Goal: Information Seeking & Learning: Learn about a topic

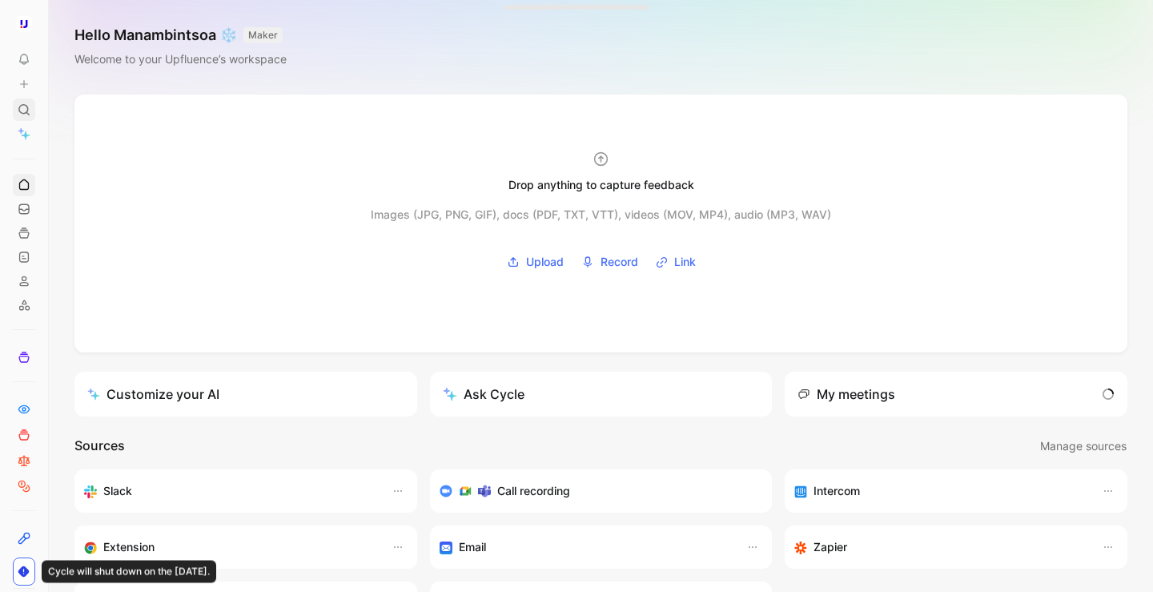
click at [24, 110] on icon at bounding box center [24, 109] width 13 height 13
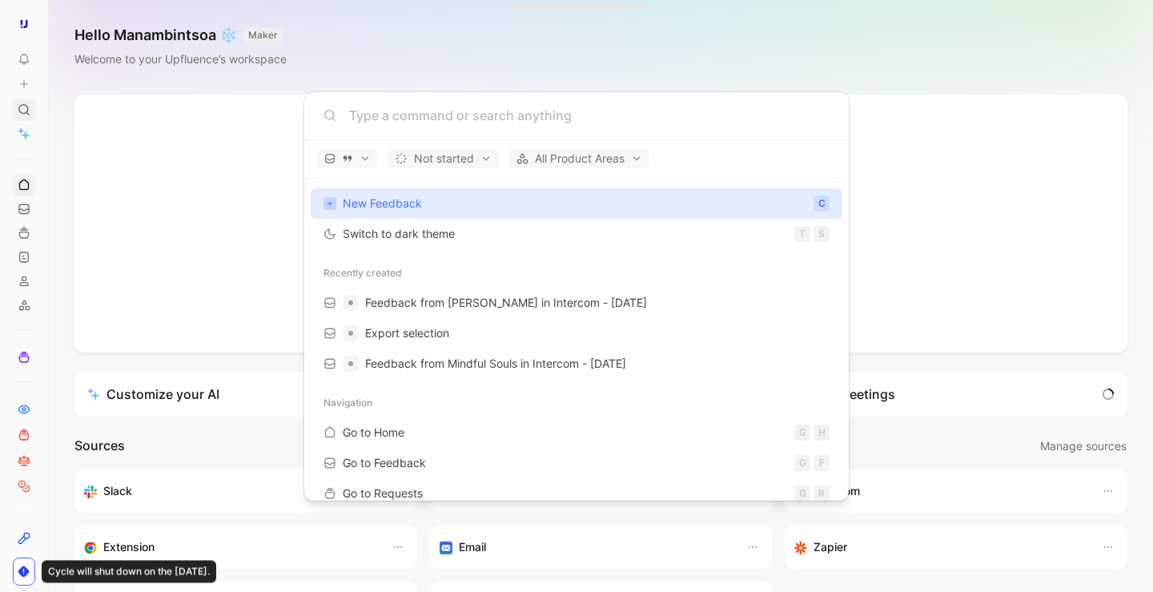
click at [24, 110] on body "To pick up a draggable item, press the space bar. While dragging, use the arrow…" at bounding box center [576, 296] width 1153 height 592
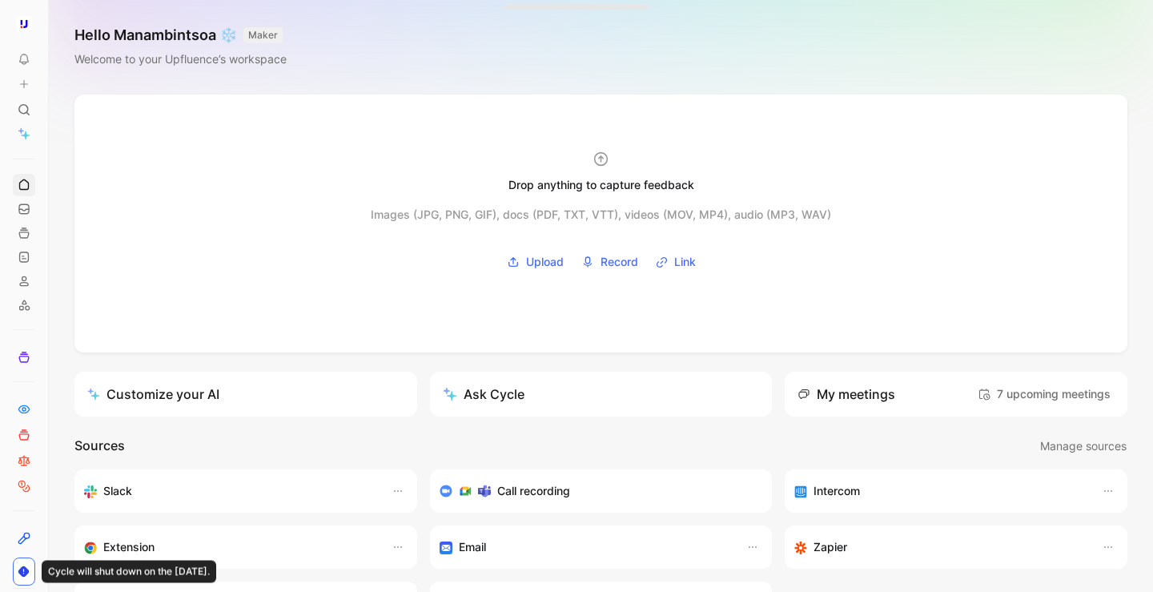
click at [48, 23] on use at bounding box center [53, 24] width 10 height 10
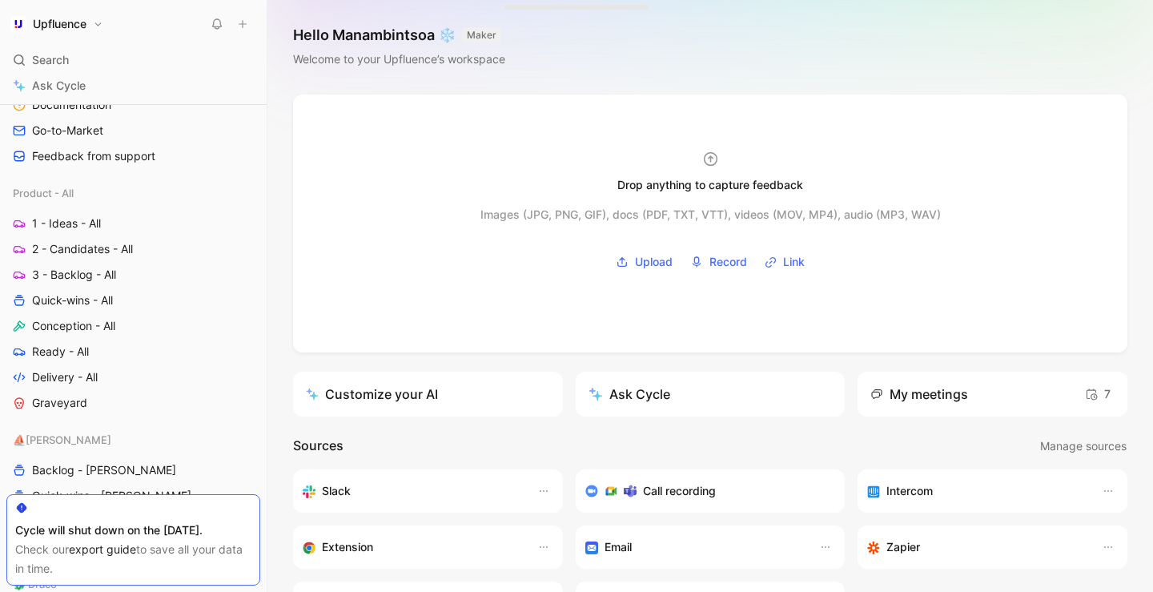
scroll to position [569, 0]
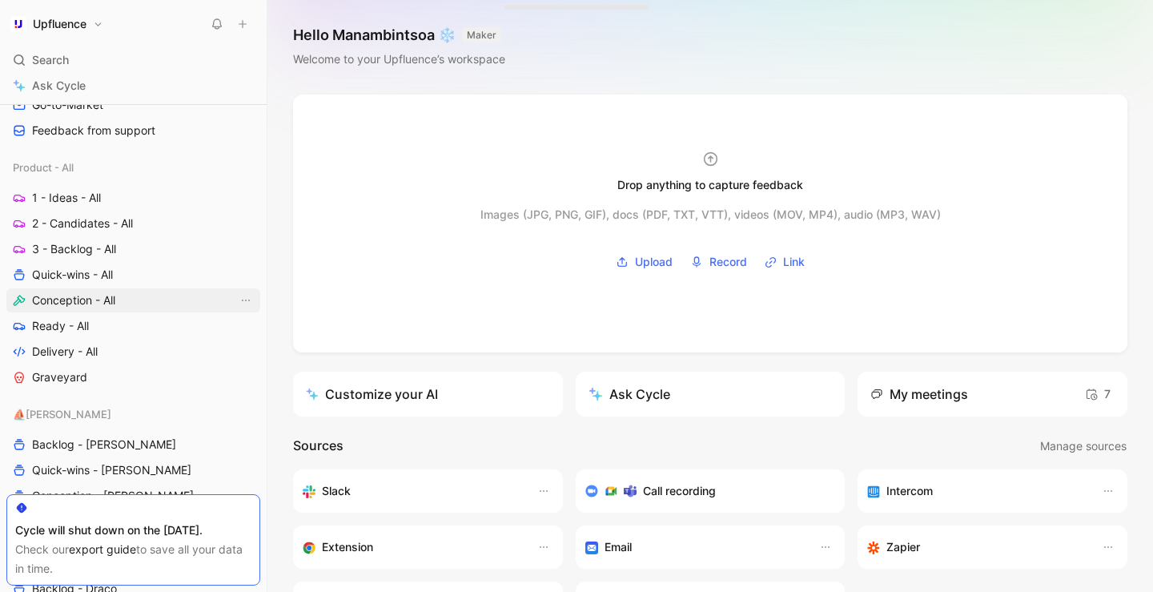
click at [127, 301] on link "Conception - All" at bounding box center [133, 300] width 254 height 24
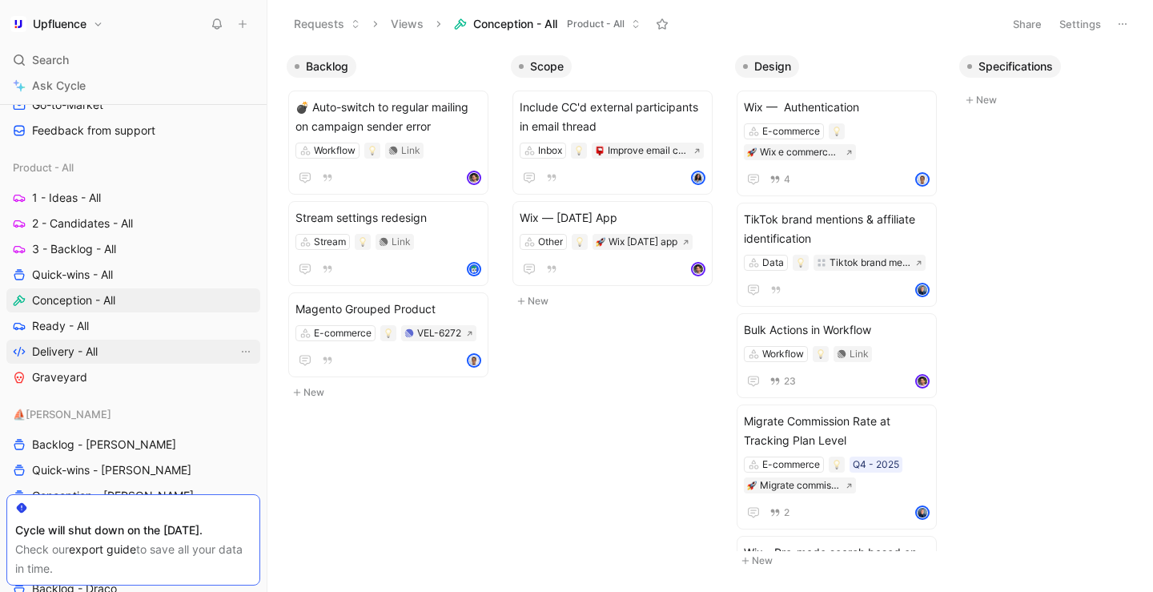
click at [110, 346] on link "Delivery - All" at bounding box center [133, 351] width 254 height 24
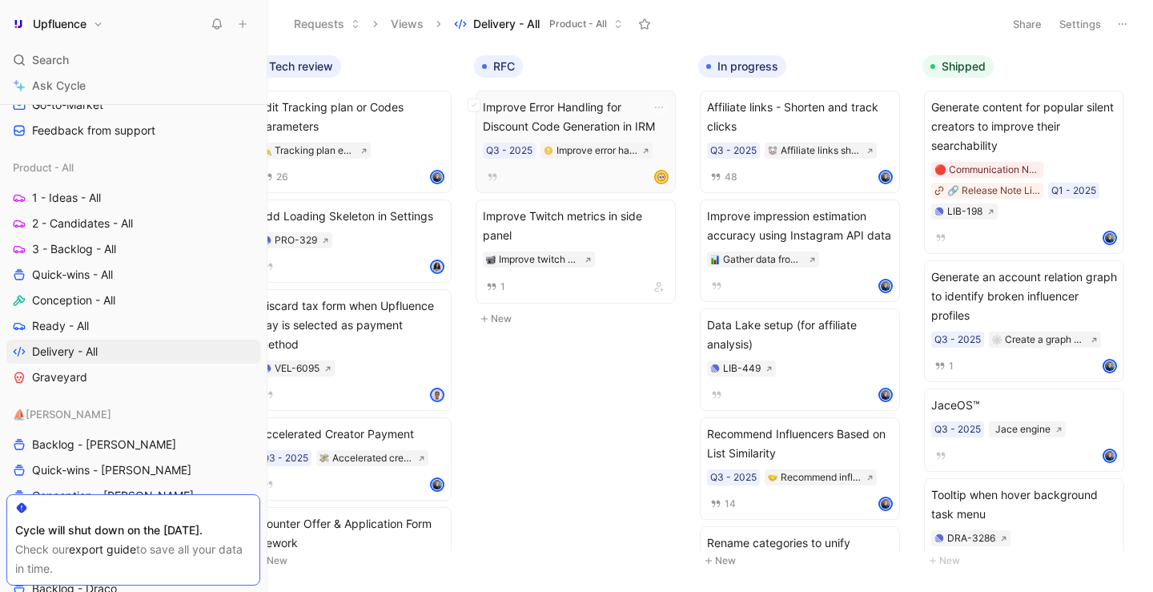
click at [617, 115] on span "Improve Error Handling for Discount Code Generation in IRM" at bounding box center [576, 117] width 186 height 38
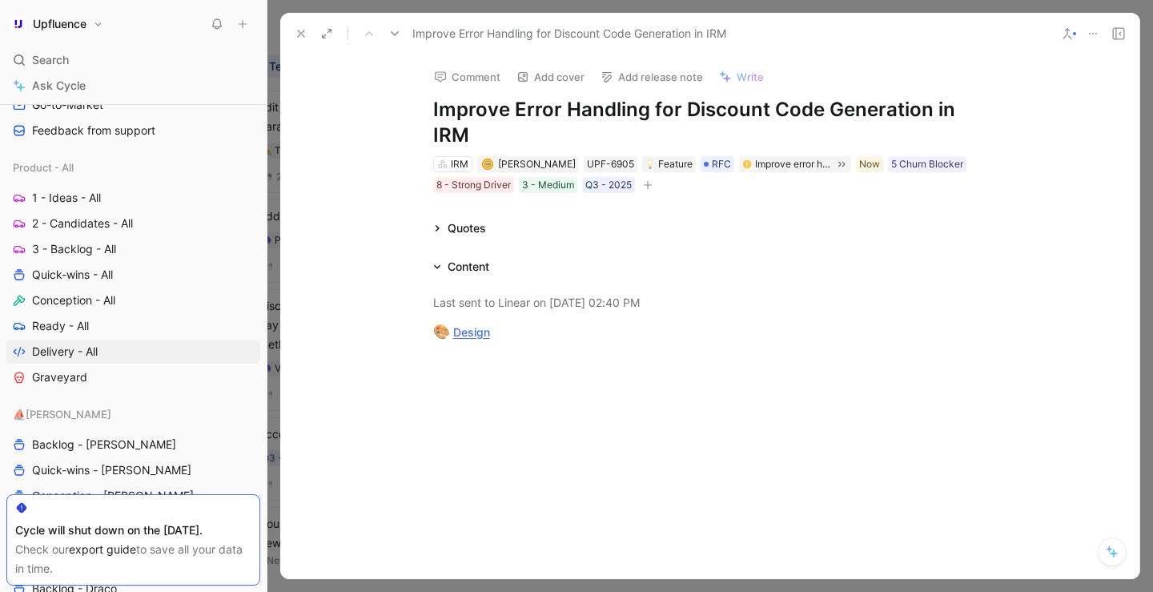
click at [648, 181] on icon "button" at bounding box center [647, 185] width 1 height 9
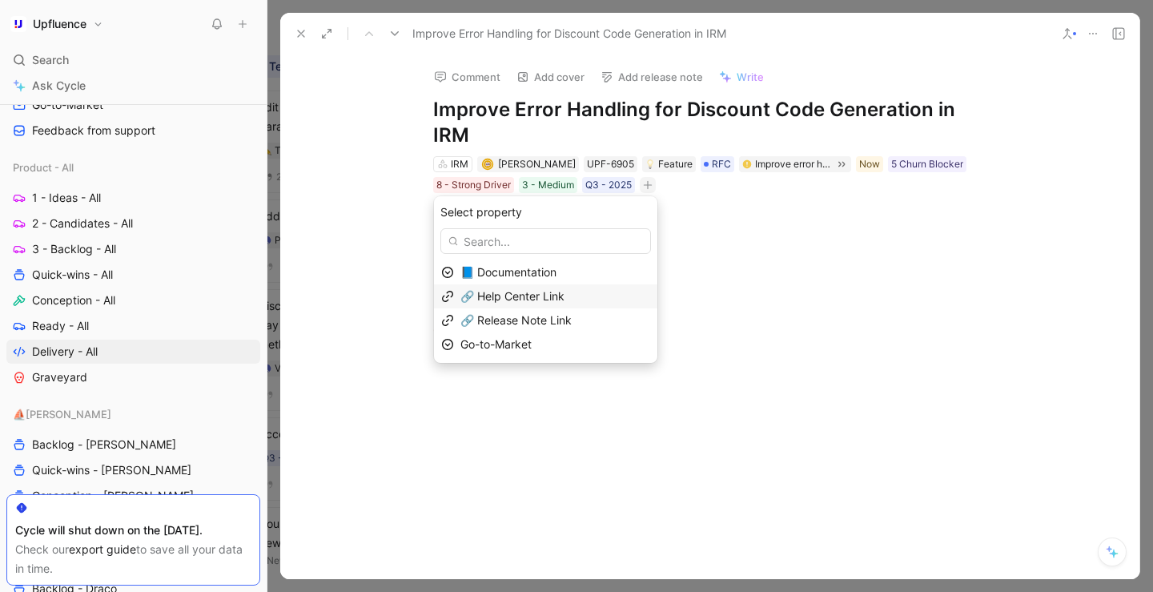
click at [564, 294] on span "🔗 Help Center Link" at bounding box center [512, 296] width 104 height 14
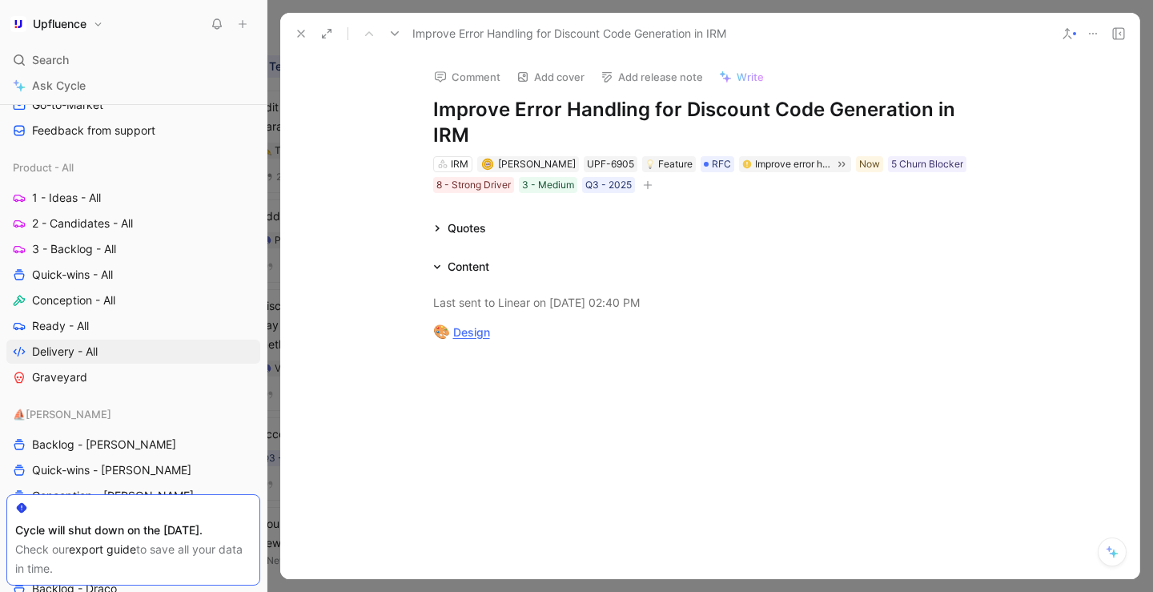
click at [653, 186] on icon "button" at bounding box center [648, 185] width 10 height 10
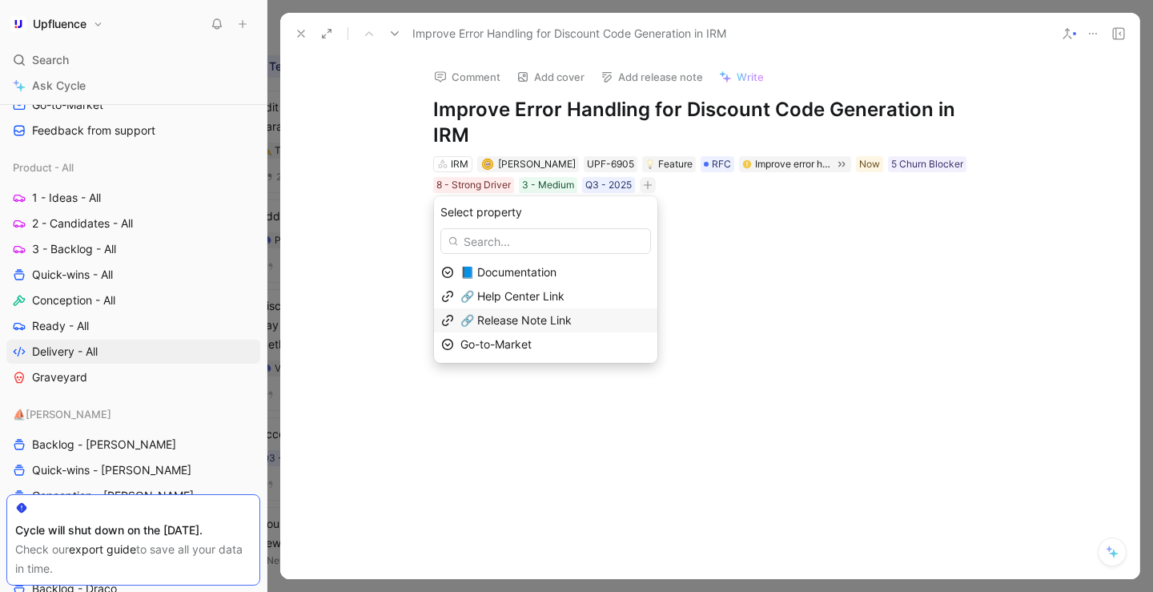
click at [592, 318] on div "🔗 Release Note Link" at bounding box center [555, 320] width 190 height 19
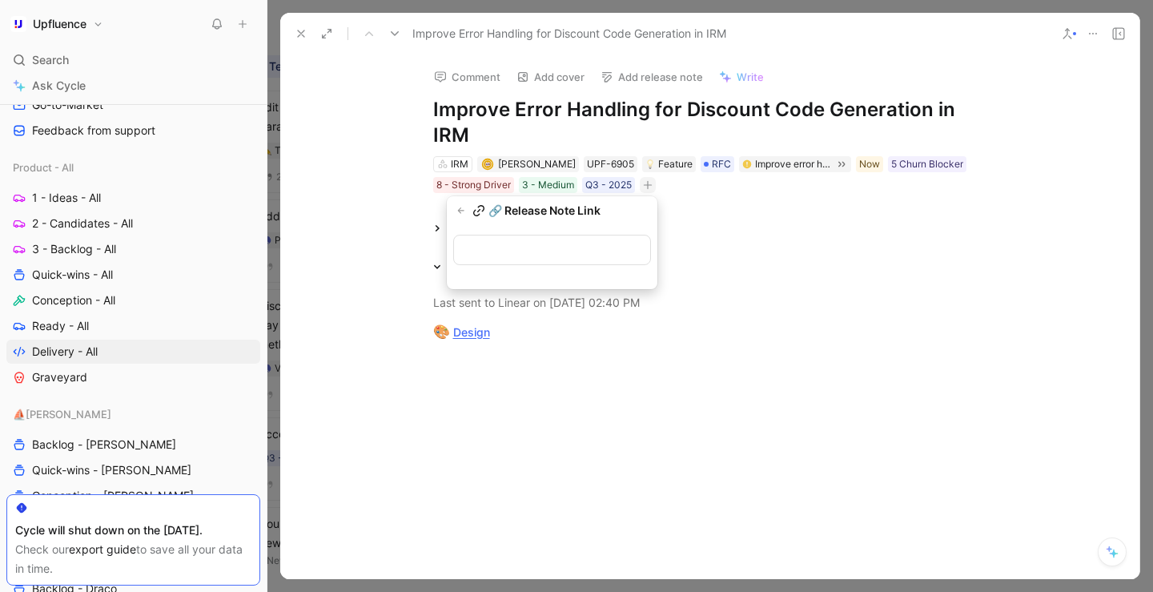
type input "[URL][DOMAIN_NAME]"
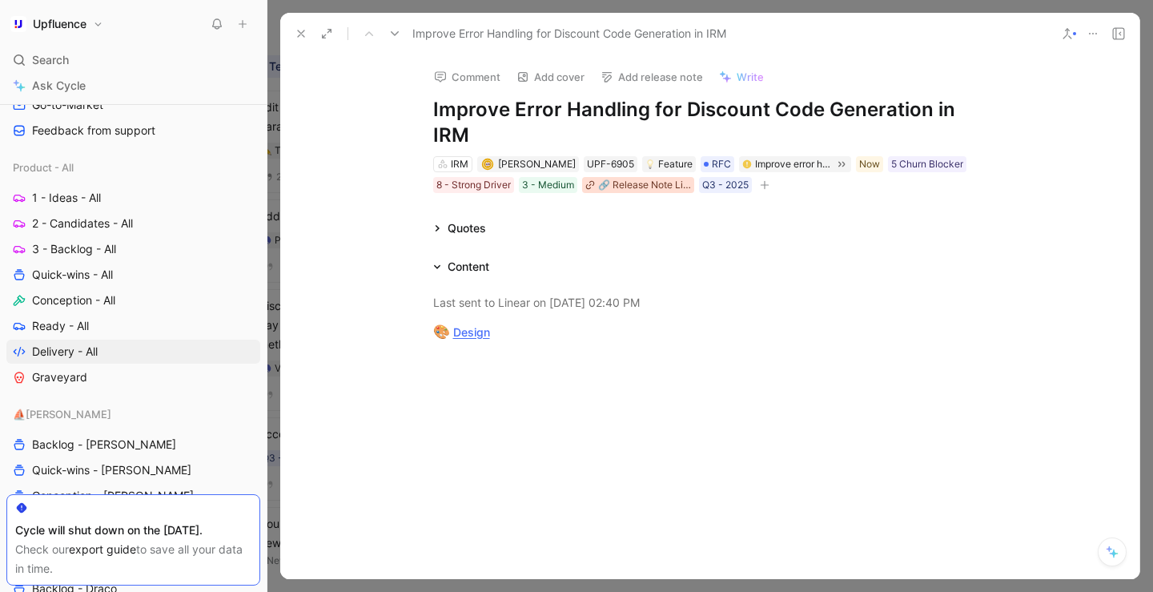
click at [657, 188] on div "🔗 Release Note Link" at bounding box center [644, 185] width 93 height 16
click at [685, 184] on div "🔗 Release Note Link" at bounding box center [644, 185] width 93 height 16
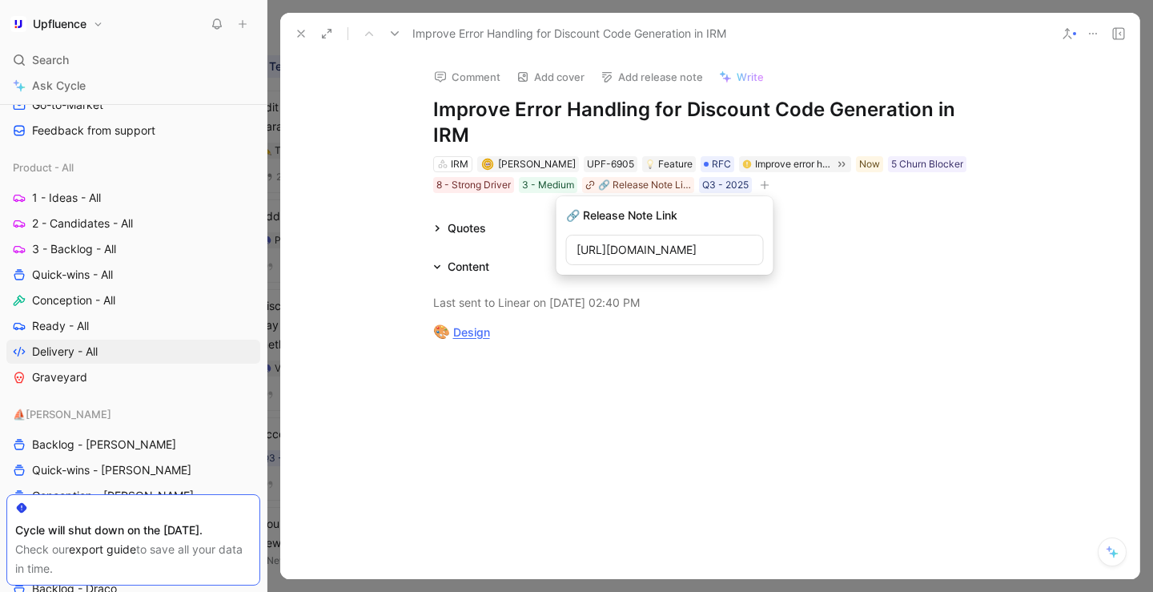
click at [627, 250] on input "[URL][DOMAIN_NAME]" at bounding box center [665, 250] width 198 height 30
click at [613, 254] on input "[URL][DOMAIN_NAME]" at bounding box center [665, 250] width 198 height 30
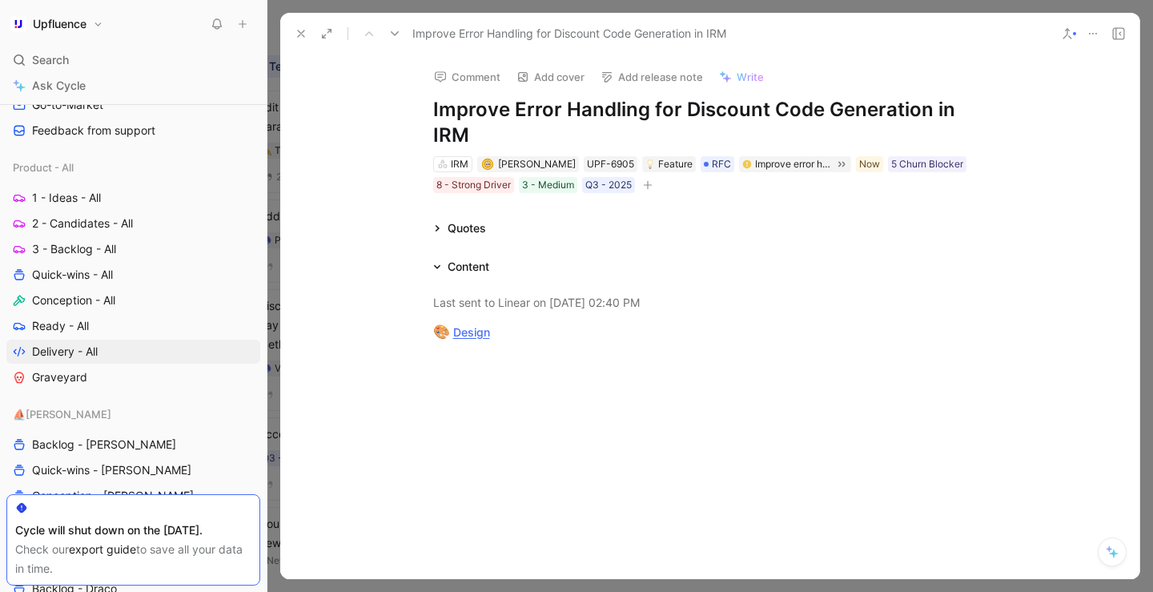
click at [649, 190] on button "button" at bounding box center [648, 185] width 16 height 16
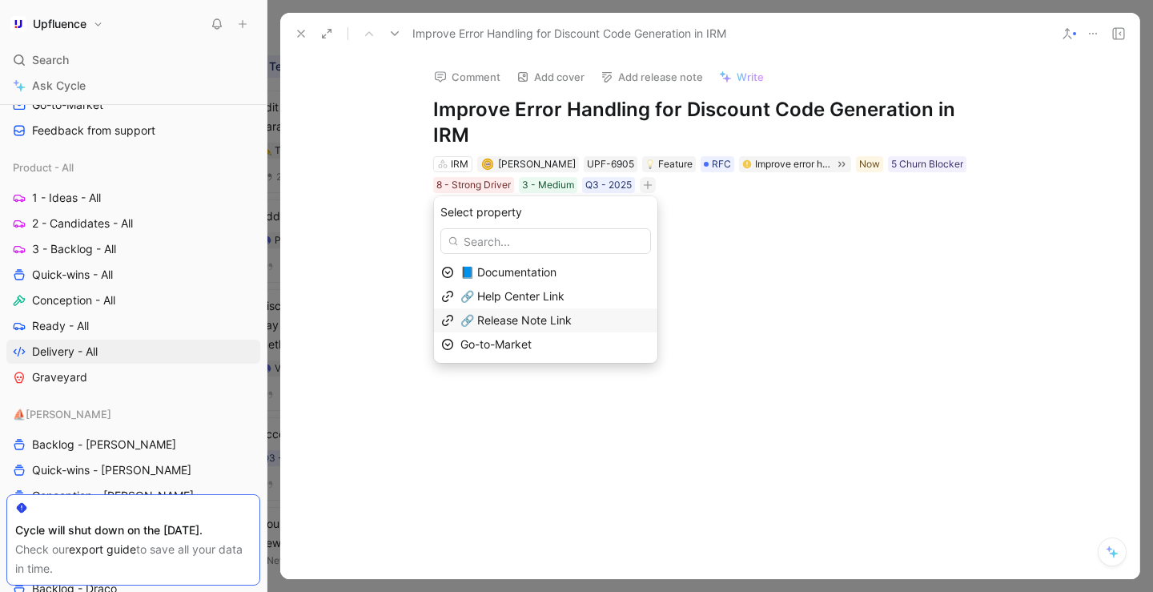
click at [556, 327] on div "🔗 Release Note Link" at bounding box center [555, 320] width 190 height 19
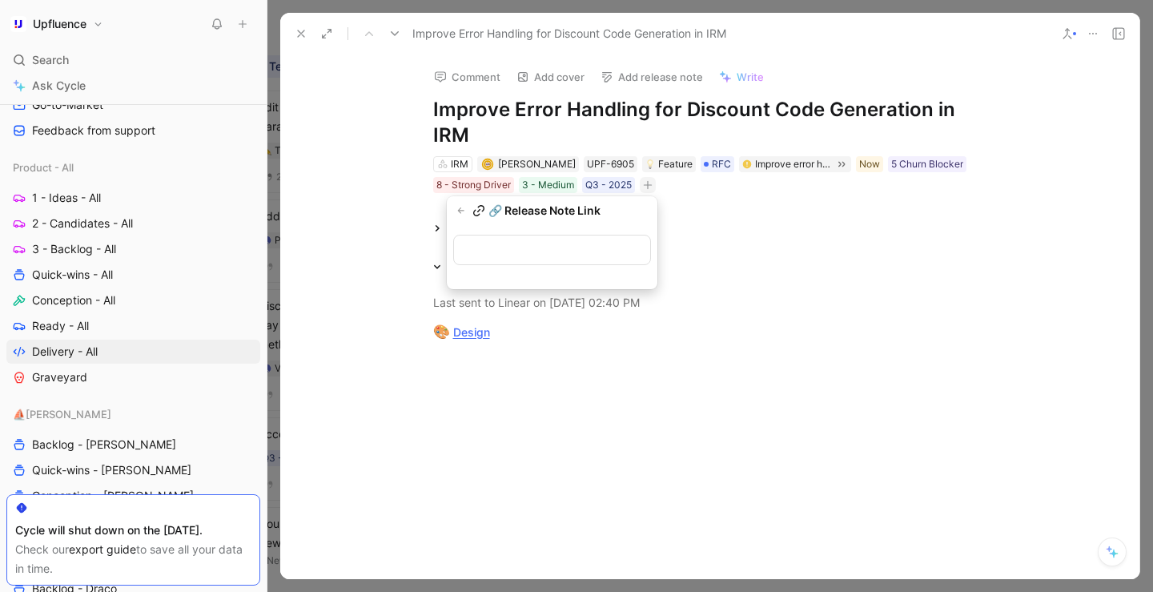
type input "[URL][DOMAIN_NAME]"
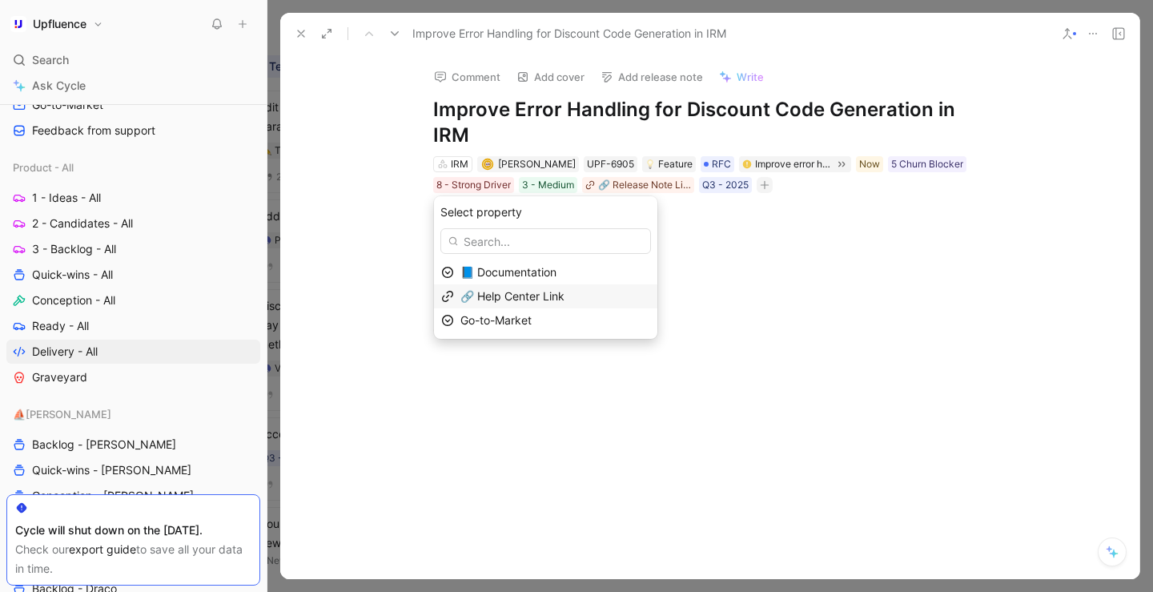
click at [614, 303] on div "🔗 Help Center Link" at bounding box center [555, 296] width 190 height 19
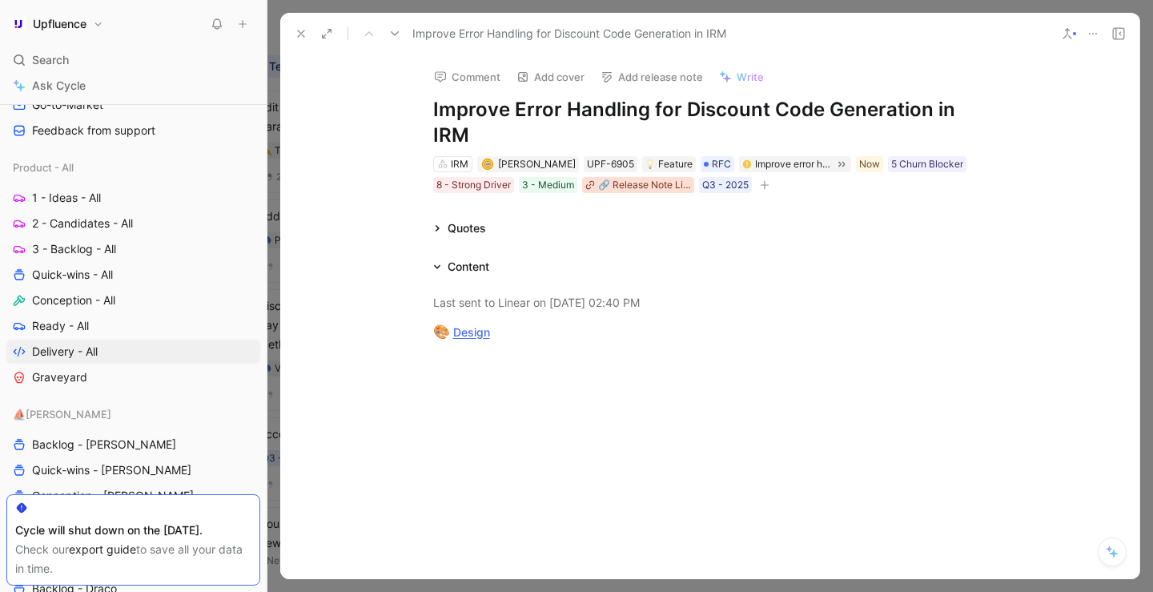
click at [658, 187] on div "🔗 Release Note Link" at bounding box center [644, 185] width 93 height 16
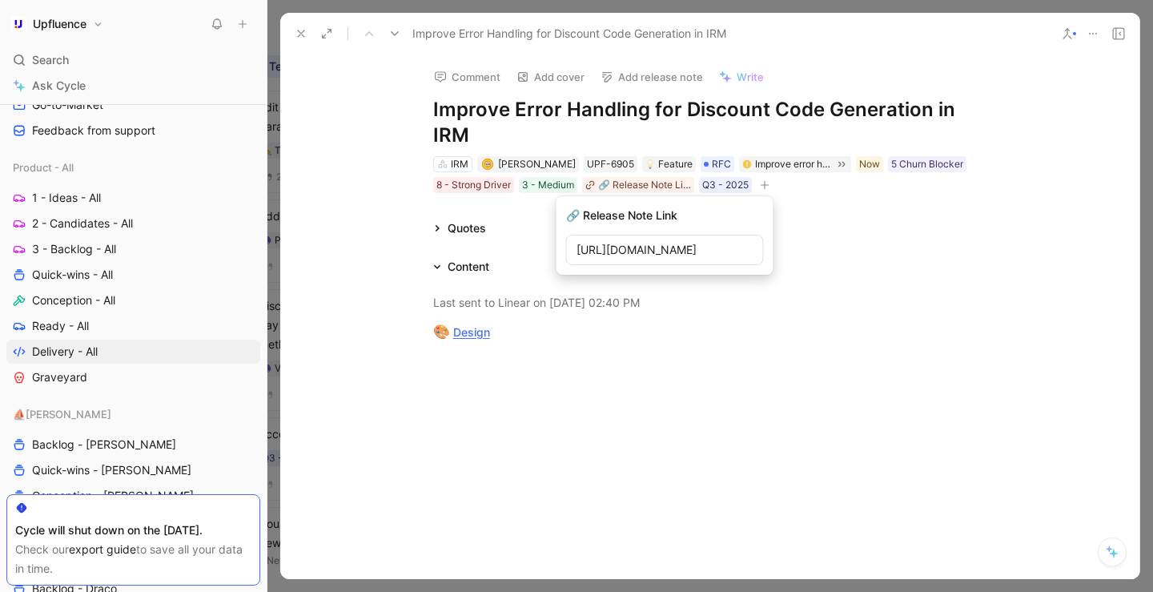
scroll to position [0, 0]
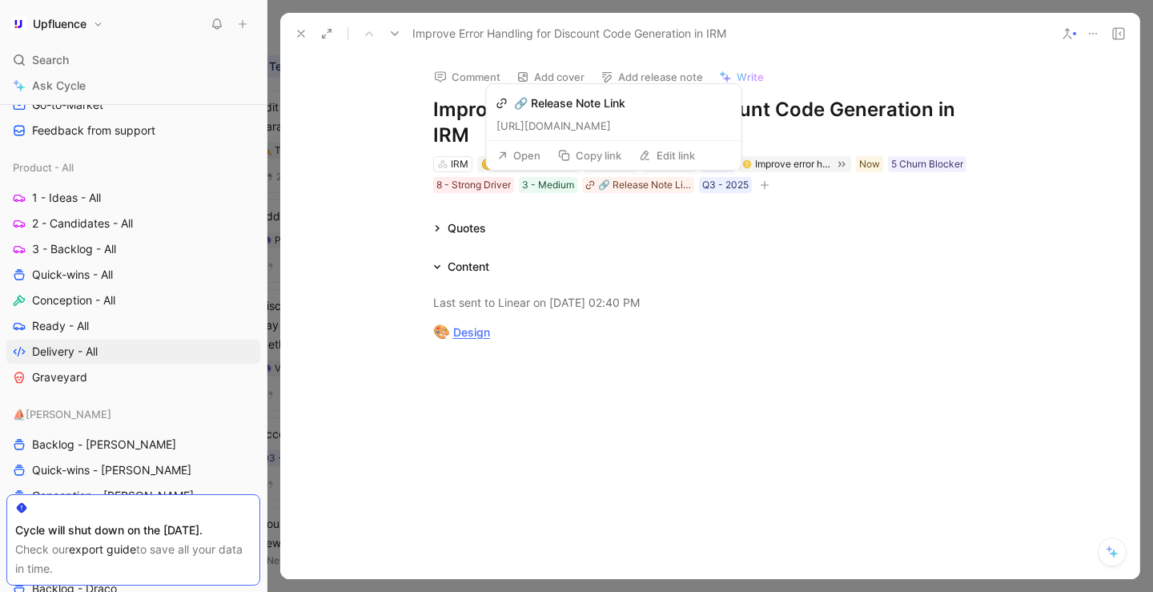
click at [525, 152] on button "Open" at bounding box center [519, 155] width 58 height 22
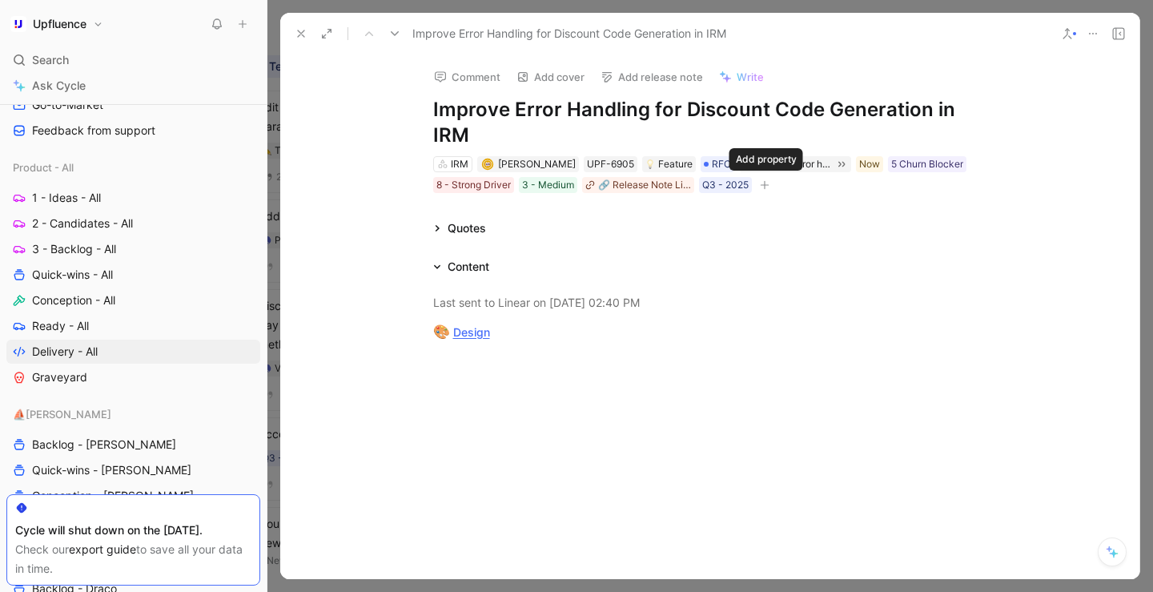
click at [765, 187] on icon "button" at bounding box center [764, 185] width 1 height 9
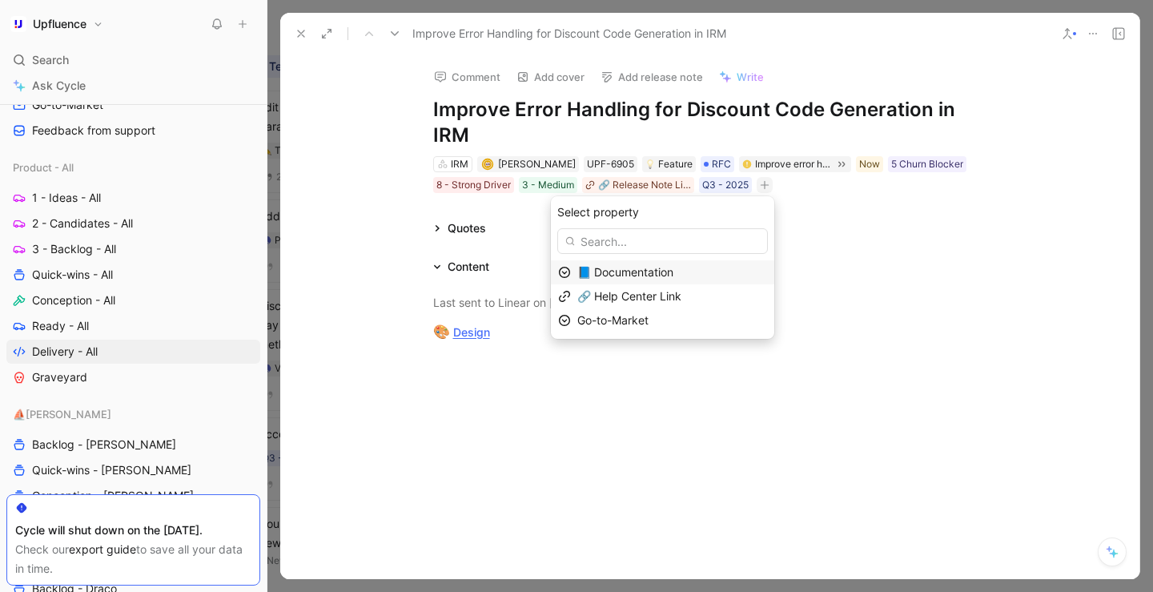
click at [695, 275] on div "📘 Documentation" at bounding box center [672, 272] width 190 height 19
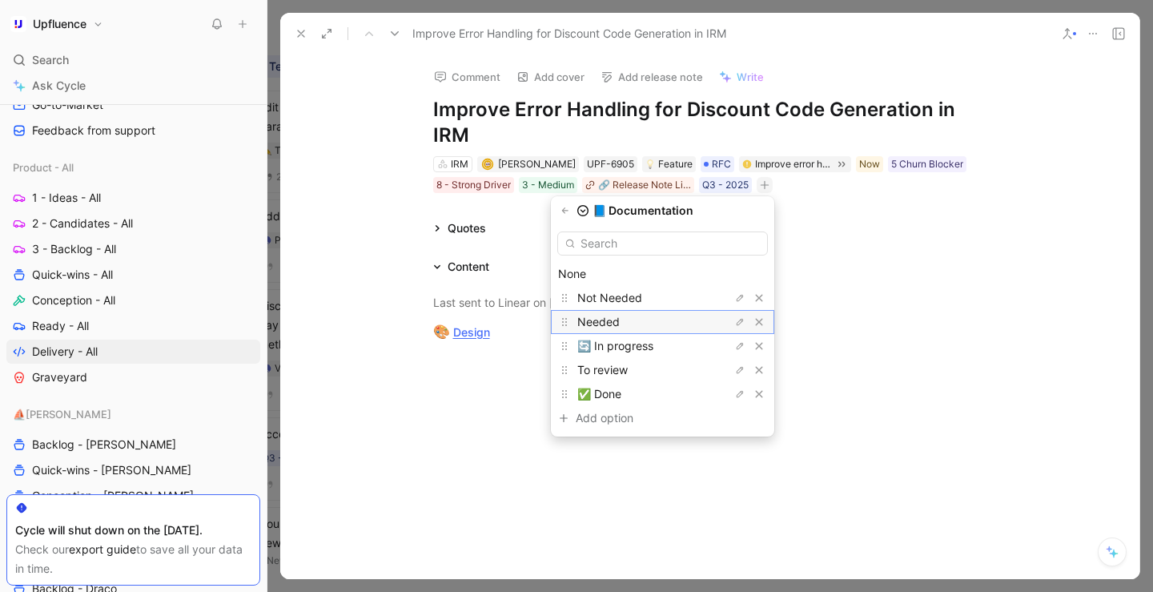
click at [683, 317] on div "Needed" at bounding box center [637, 321] width 120 height 19
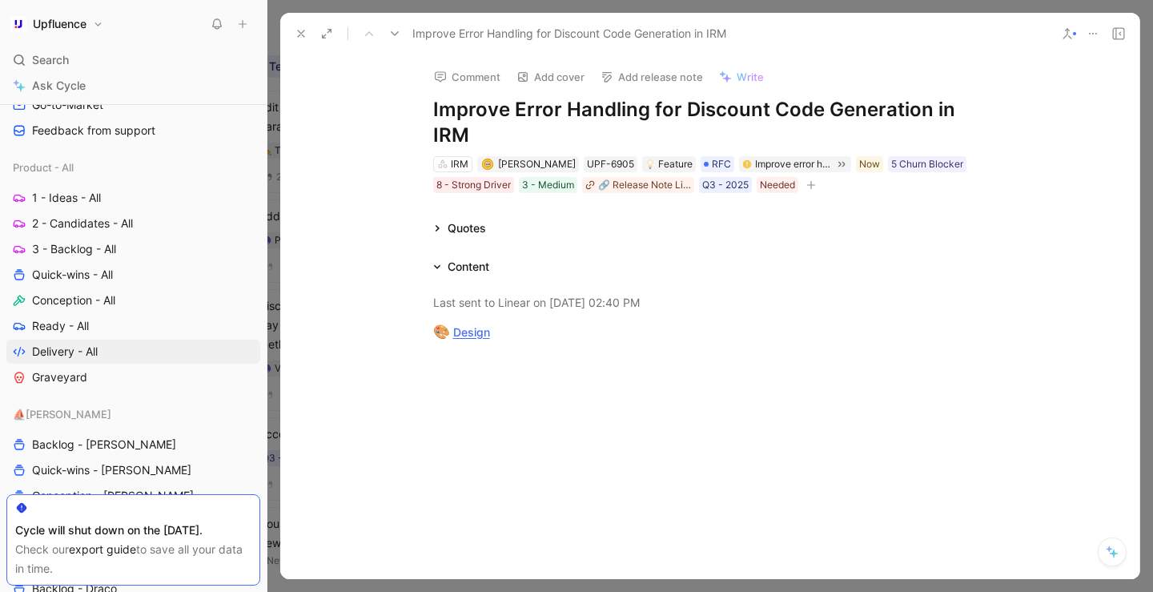
click at [298, 40] on button at bounding box center [301, 33] width 22 height 22
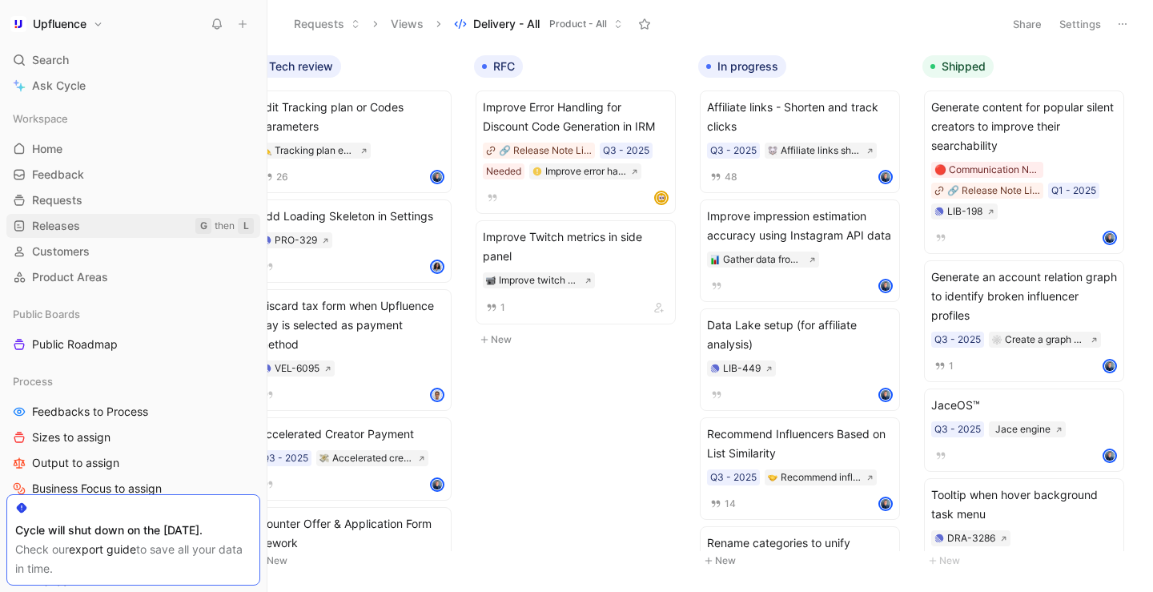
click at [66, 227] on span "Releases" at bounding box center [56, 226] width 48 height 16
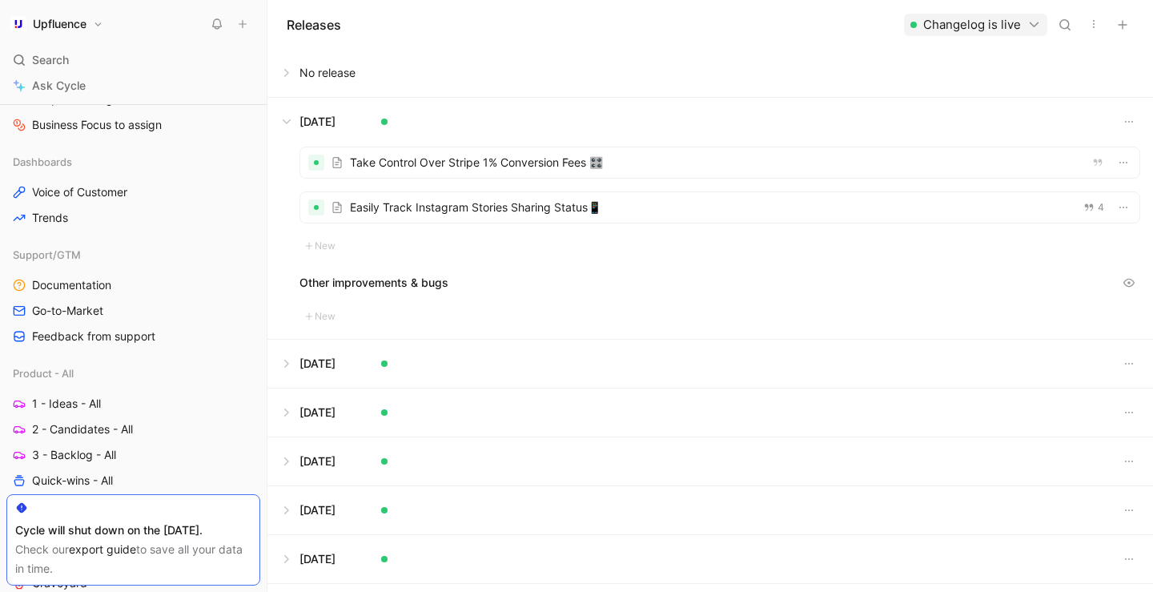
scroll to position [367, 0]
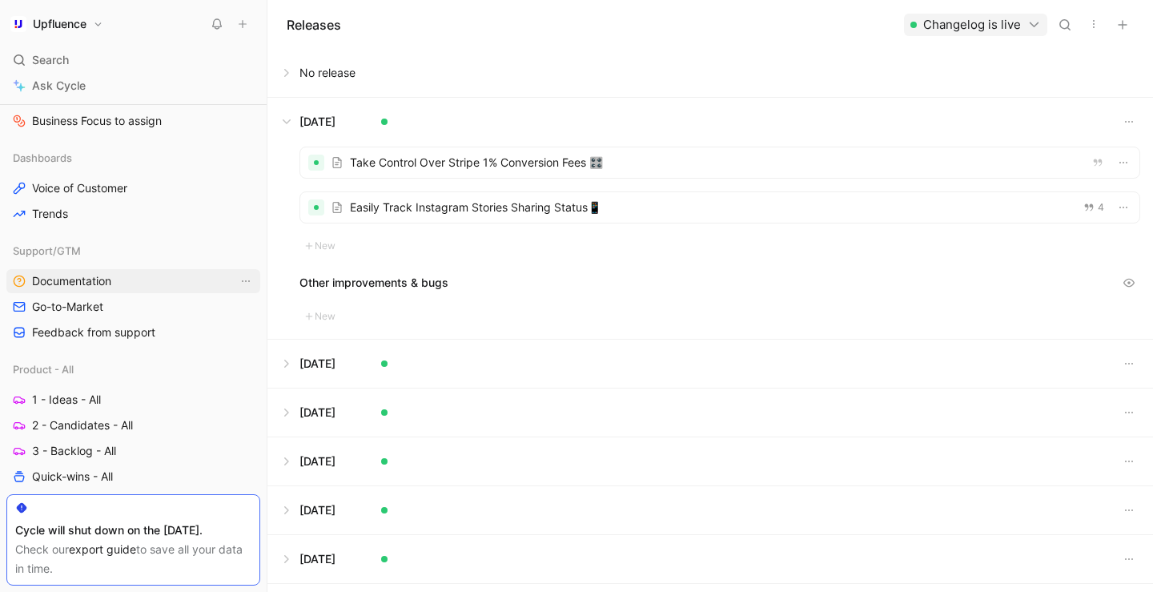
click at [120, 279] on link "Documentation" at bounding box center [133, 281] width 254 height 24
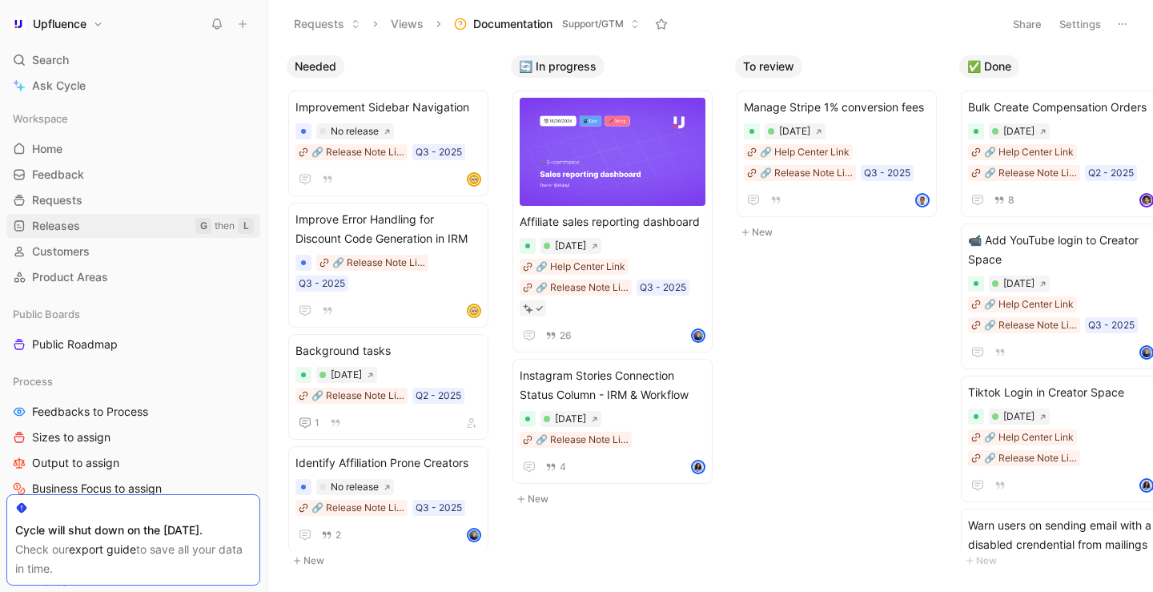
click at [62, 227] on span "Releases" at bounding box center [56, 226] width 48 height 16
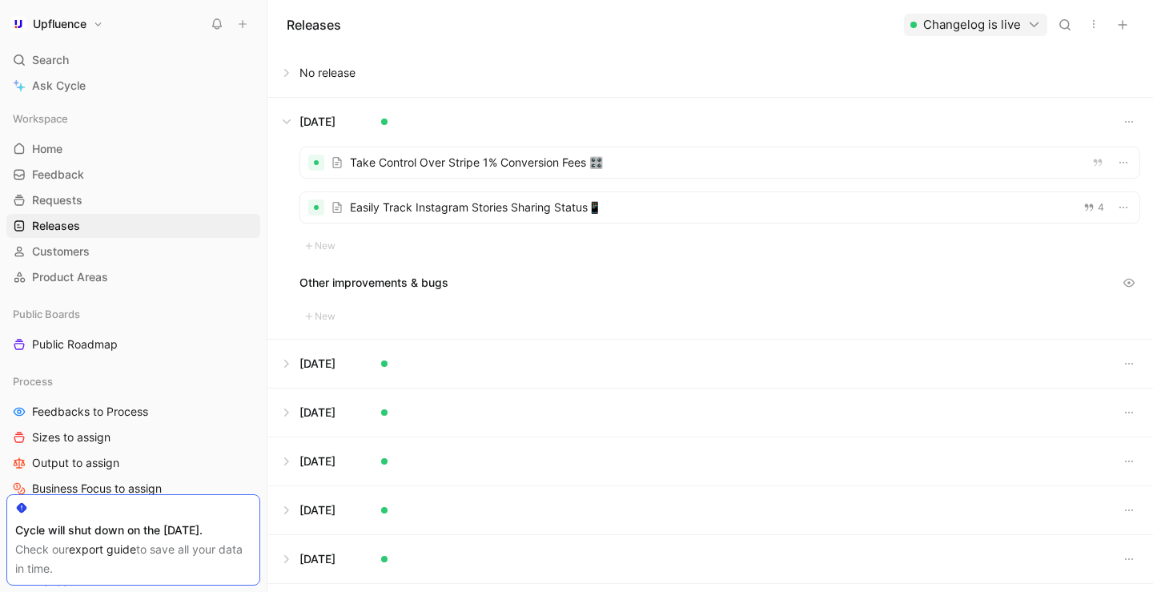
click at [293, 119] on button at bounding box center [710, 122] width 884 height 48
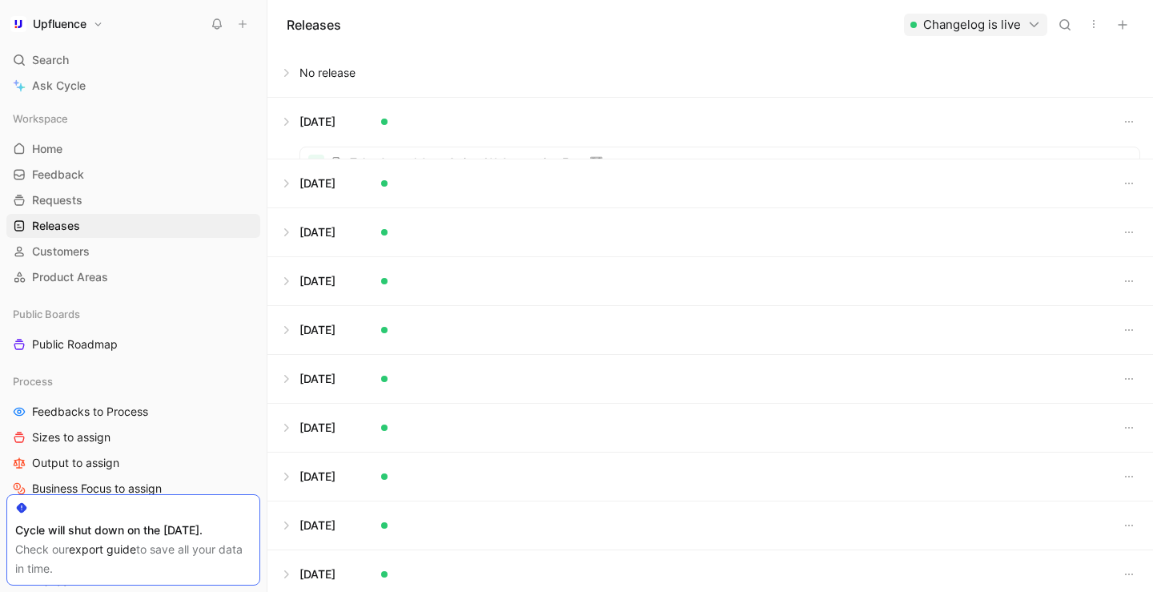
click at [289, 77] on button at bounding box center [710, 73] width 884 height 48
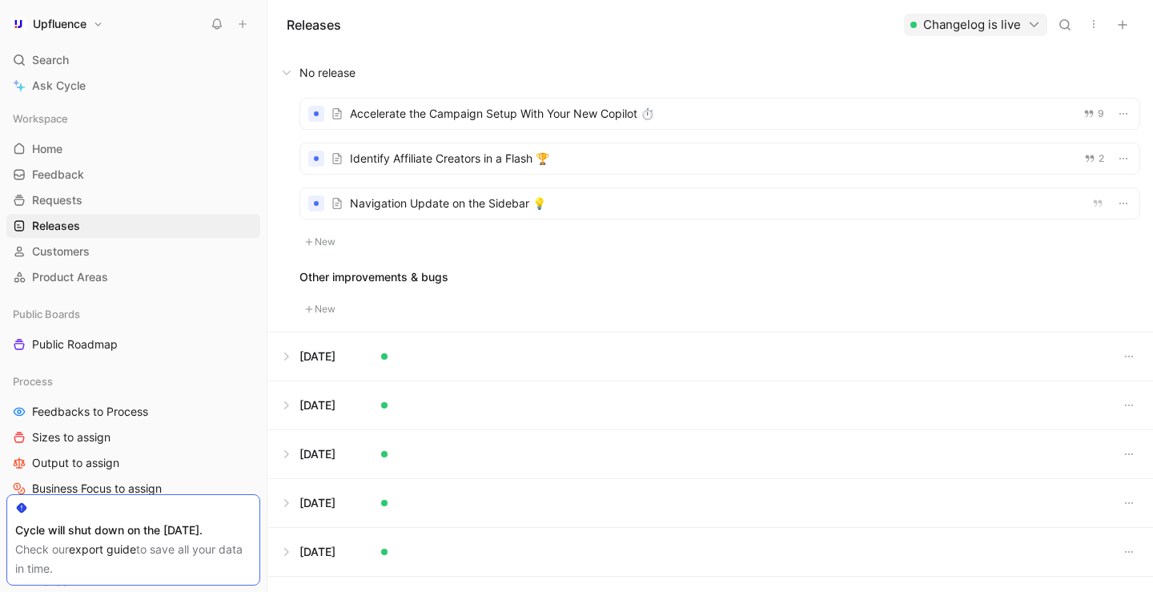
click at [319, 243] on button "New" at bounding box center [320, 241] width 42 height 19
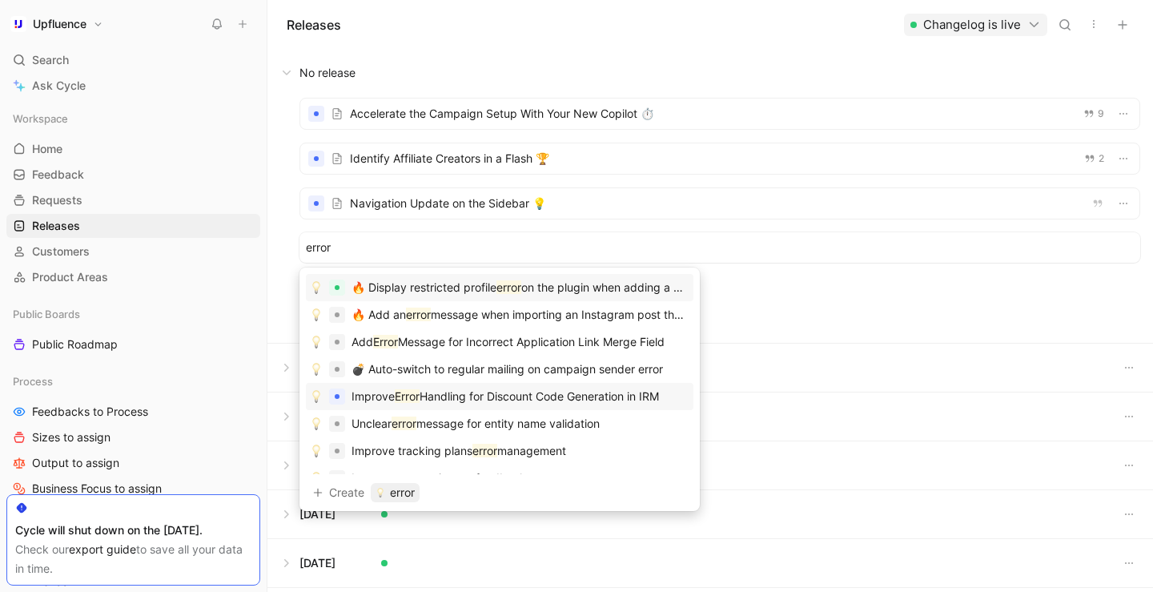
type input "error"
click at [437, 396] on span "Handling for Discount Code Generation in IRM" at bounding box center [539, 396] width 239 height 14
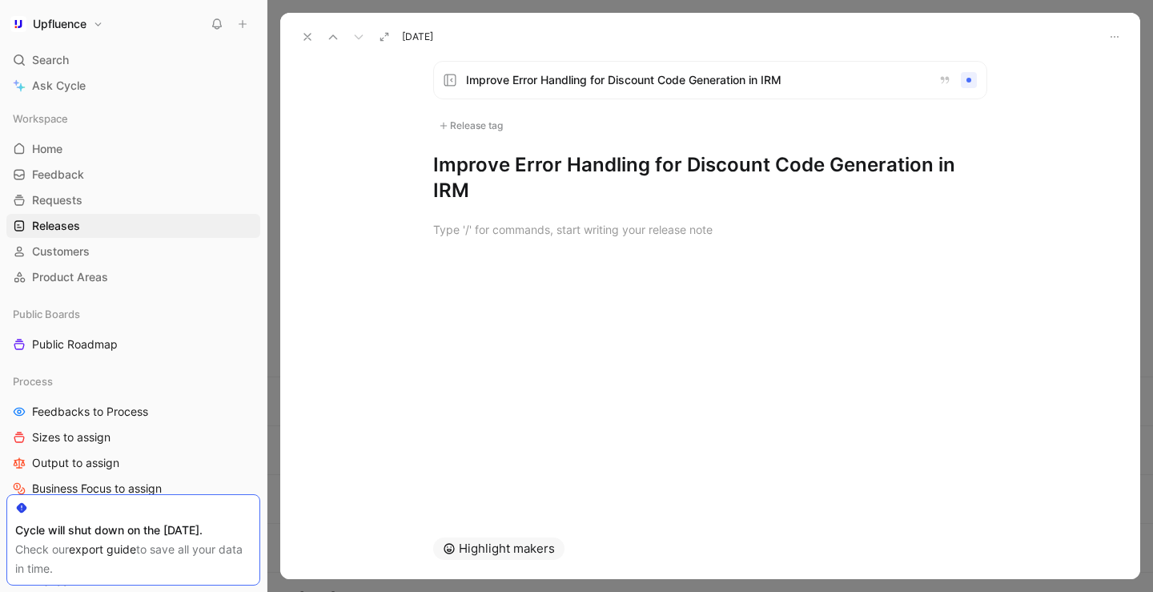
click at [471, 180] on h1 "Improve Error Handling for Discount Code Generation in IRM" at bounding box center [710, 177] width 554 height 51
drag, startPoint x: 471, startPoint y: 183, endPoint x: 436, endPoint y: 171, distance: 37.2
click at [436, 171] on h1 "Improve Error Handling for Discount Code Generation in IRM" at bounding box center [710, 177] width 554 height 51
click at [463, 223] on div at bounding box center [710, 229] width 554 height 17
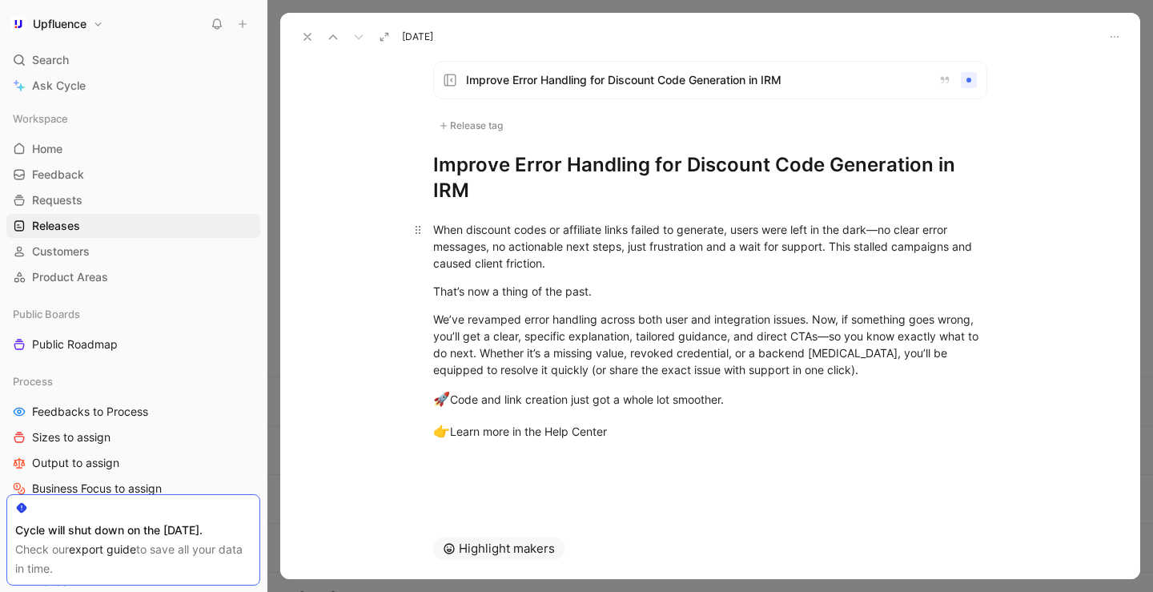
click at [736, 231] on div "When discount codes or affiliate links failed to generate, users were left in t…" at bounding box center [710, 246] width 554 height 50
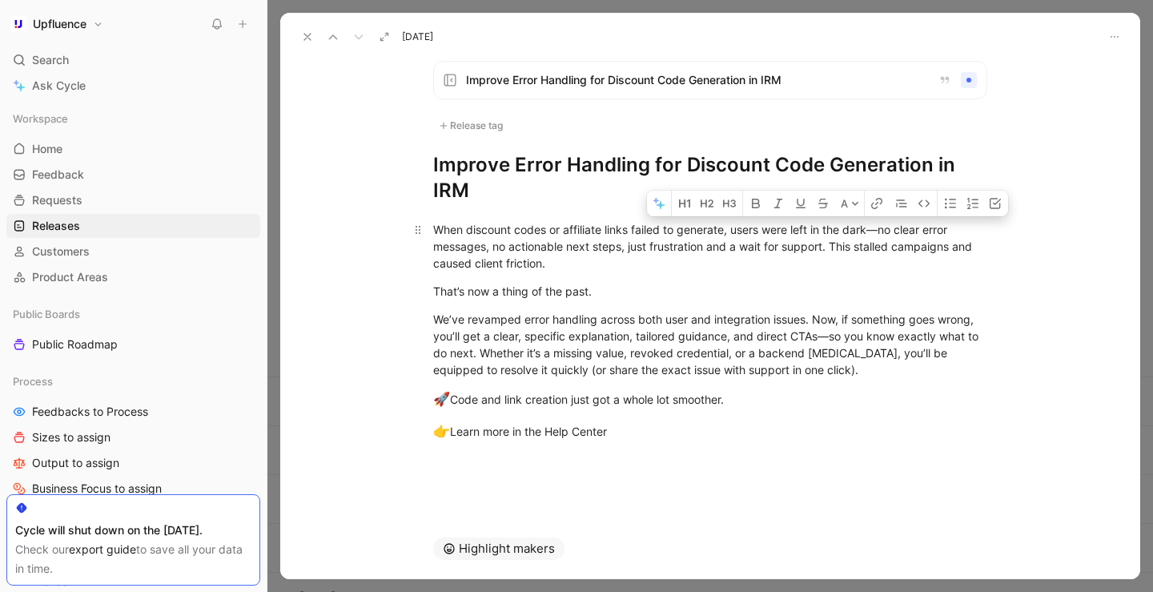
drag, startPoint x: 736, startPoint y: 231, endPoint x: 922, endPoint y: 230, distance: 186.6
click at [922, 230] on div "When discount codes or affiliate links failed to generate, users were left in t…" at bounding box center [710, 246] width 554 height 50
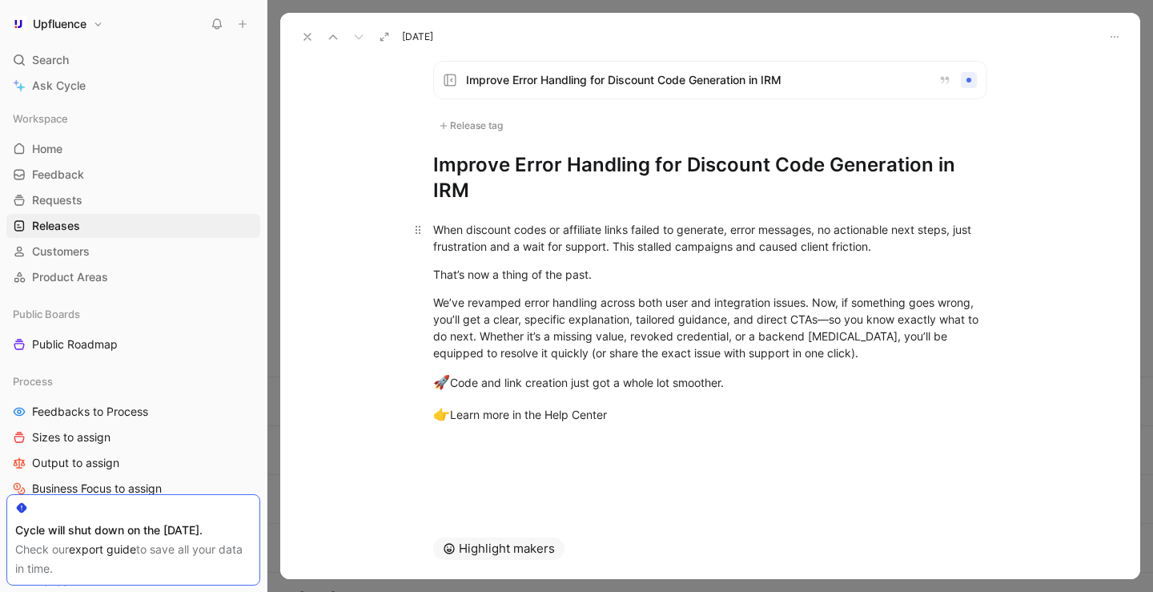
click at [821, 231] on div "When discount codes or affiliate links failed to generate, error messages, no a…" at bounding box center [710, 238] width 554 height 34
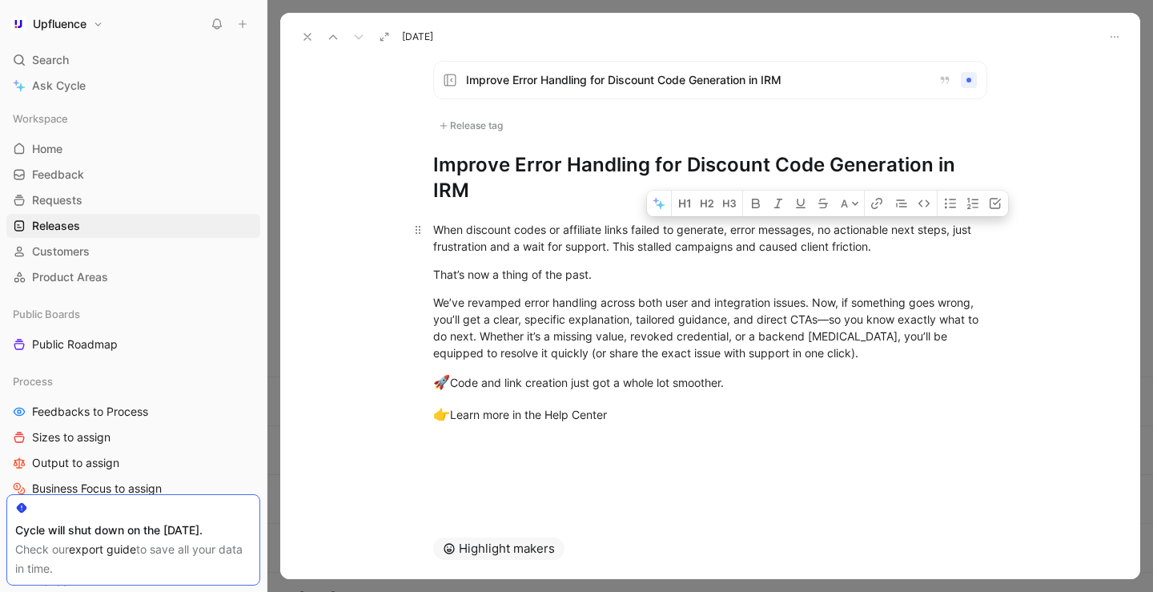
drag, startPoint x: 816, startPoint y: 231, endPoint x: 840, endPoint y: 231, distance: 24.0
click at [840, 231] on div "When discount codes or affiliate links failed to generate, error messages, no a…" at bounding box center [710, 238] width 554 height 34
drag, startPoint x: 838, startPoint y: 231, endPoint x: 900, endPoint y: 232, distance: 61.7
click at [900, 233] on div "When discount codes or affiliate links failed to generate, error messages and a…" at bounding box center [710, 238] width 554 height 34
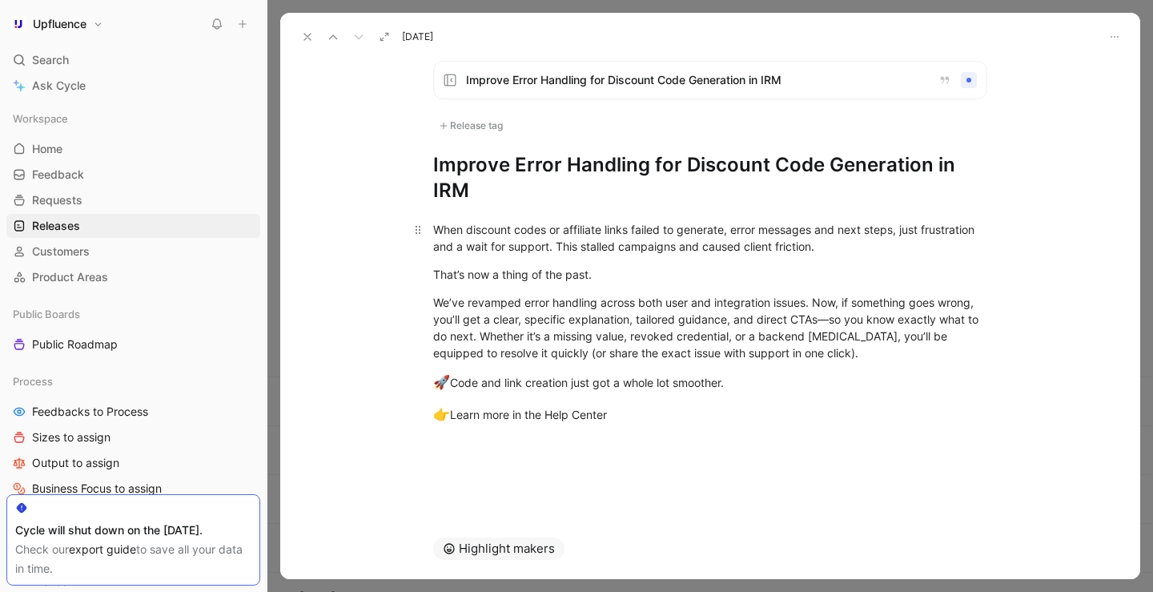
click at [896, 235] on div "When discount codes or affiliate links failed to generate, error messages and n…" at bounding box center [710, 238] width 554 height 34
click at [532, 248] on div "When discount codes or affiliate links failed to generate, error messages and n…" at bounding box center [710, 238] width 554 height 34
drag, startPoint x: 540, startPoint y: 248, endPoint x: 424, endPoint y: 250, distance: 116.1
click at [424, 250] on p "When discount codes or affiliate links failed to generate, error messages and n…" at bounding box center [710, 237] width 615 height 43
drag, startPoint x: 515, startPoint y: 249, endPoint x: 537, endPoint y: 249, distance: 22.4
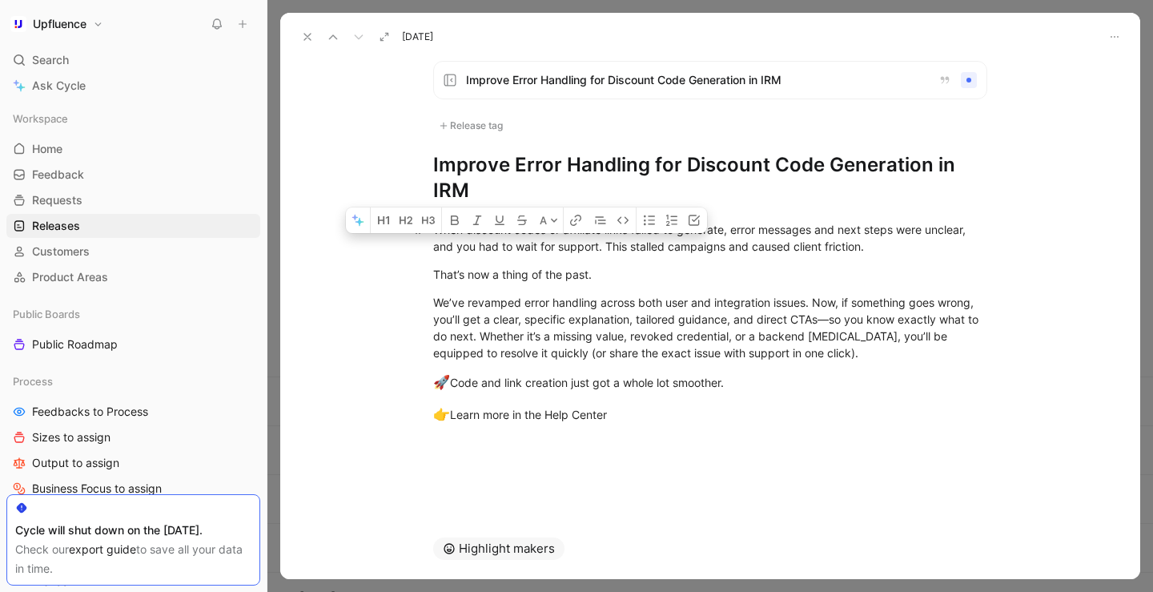
click at [537, 249] on div "When discount codes or affiliate links failed to generate, error messages and n…" at bounding box center [710, 238] width 554 height 34
click at [574, 246] on div "When discount codes or affiliate links failed to generate, error messages and n…" at bounding box center [710, 238] width 554 height 34
click at [600, 251] on div "When discount codes or affiliate links failed to generate, error messages and n…" at bounding box center [710, 238] width 554 height 34
click at [717, 251] on div "When discount codes or affiliate links failed to generate, error messages and n…" at bounding box center [710, 238] width 554 height 34
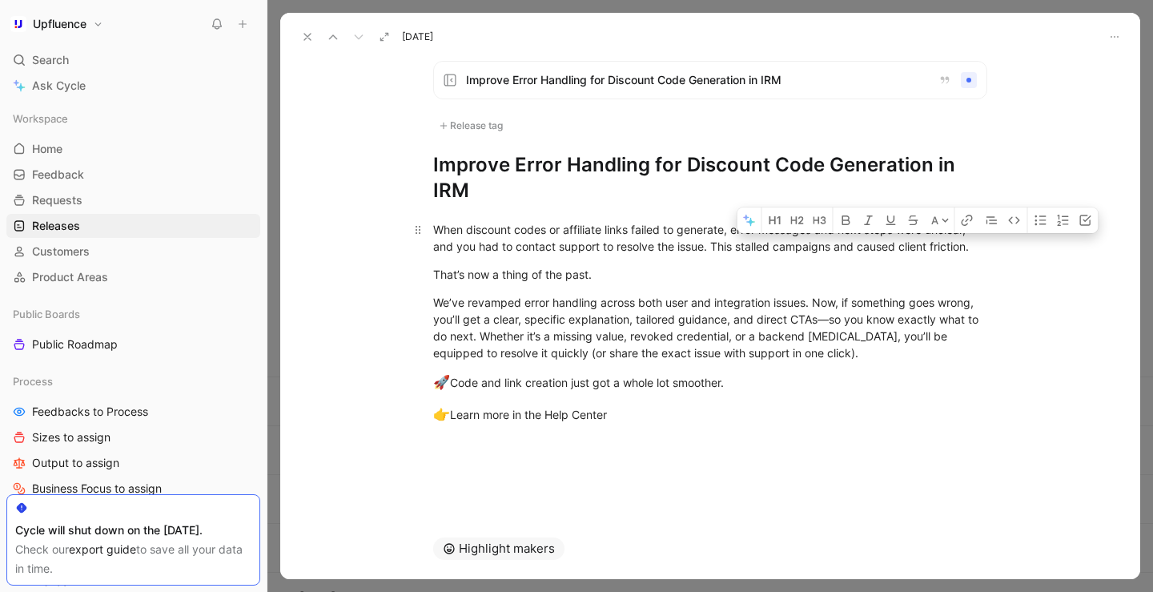
drag, startPoint x: 902, startPoint y: 247, endPoint x: 932, endPoint y: 247, distance: 30.4
click at [932, 247] on div "When discount codes or affiliate links failed to generate, error messages and n…" at bounding box center [710, 238] width 554 height 34
click at [719, 248] on div "When discount codes or affiliate links failed to generate, error messages and n…" at bounding box center [710, 238] width 554 height 34
drag, startPoint x: 705, startPoint y: 248, endPoint x: 736, endPoint y: 248, distance: 30.4
click at [736, 248] on div "When discount codes or affiliate links failed to generate, error messages and n…" at bounding box center [710, 238] width 554 height 34
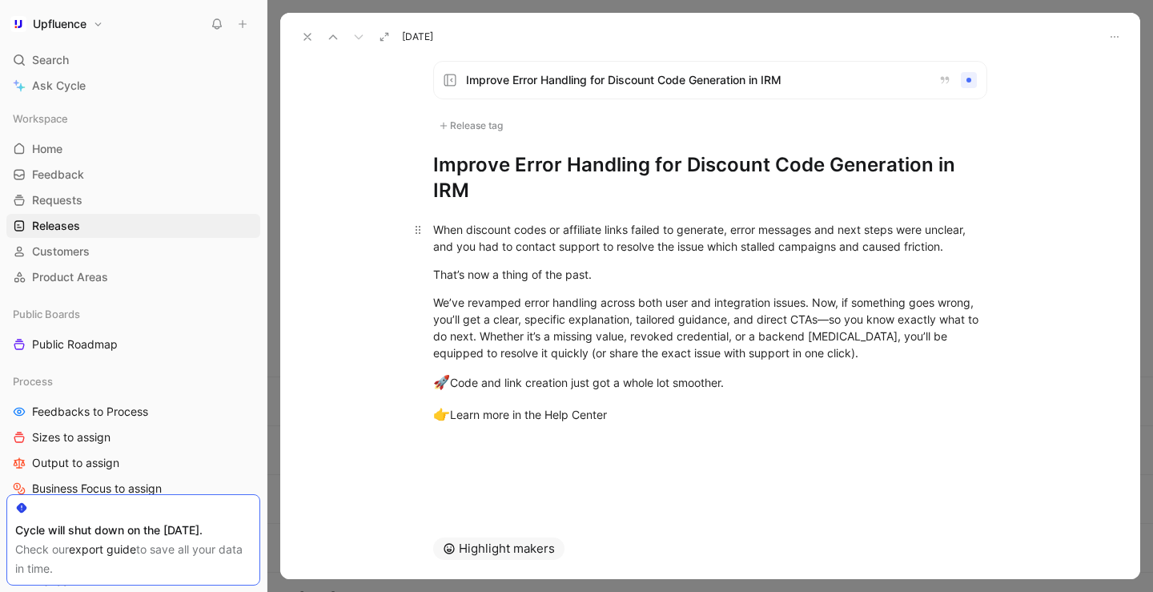
click at [512, 248] on div "When discount codes or affiliate links failed to generate, error messages and n…" at bounding box center [710, 238] width 554 height 34
drag, startPoint x: 542, startPoint y: 249, endPoint x: 625, endPoint y: 249, distance: 83.3
click at [625, 249] on div "When discount codes or affiliate links failed to generate, error messages and n…" at bounding box center [710, 238] width 554 height 34
click at [590, 251] on div "When discount codes or affiliate links failed to generate, error messages and n…" at bounding box center [710, 238] width 554 height 34
drag, startPoint x: 646, startPoint y: 247, endPoint x: 694, endPoint y: 247, distance: 48.0
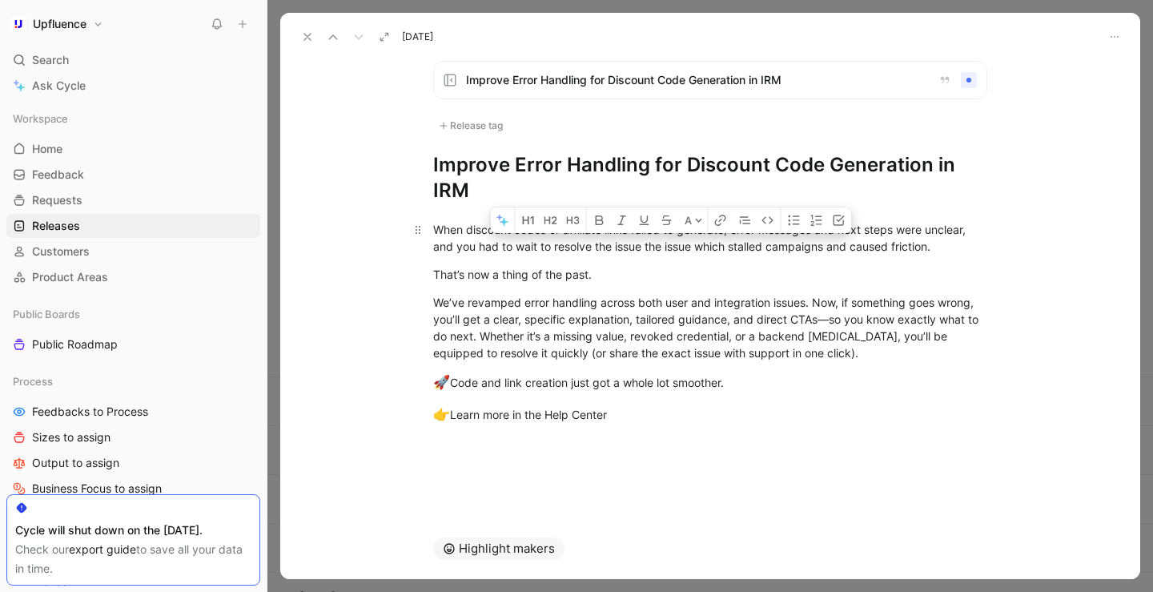
click at [694, 247] on div "When discount codes or affiliate links failed to generate, error messages and n…" at bounding box center [710, 238] width 554 height 34
click at [989, 232] on p "When discount codes or affiliate links failed to generate, error messages and n…" at bounding box center [710, 237] width 615 height 43
drag, startPoint x: 491, startPoint y: 248, endPoint x: 596, endPoint y: 247, distance: 105.7
click at [598, 247] on div "When discount codes or affiliate links failed to generate, error messages and n…" at bounding box center [710, 238] width 554 height 34
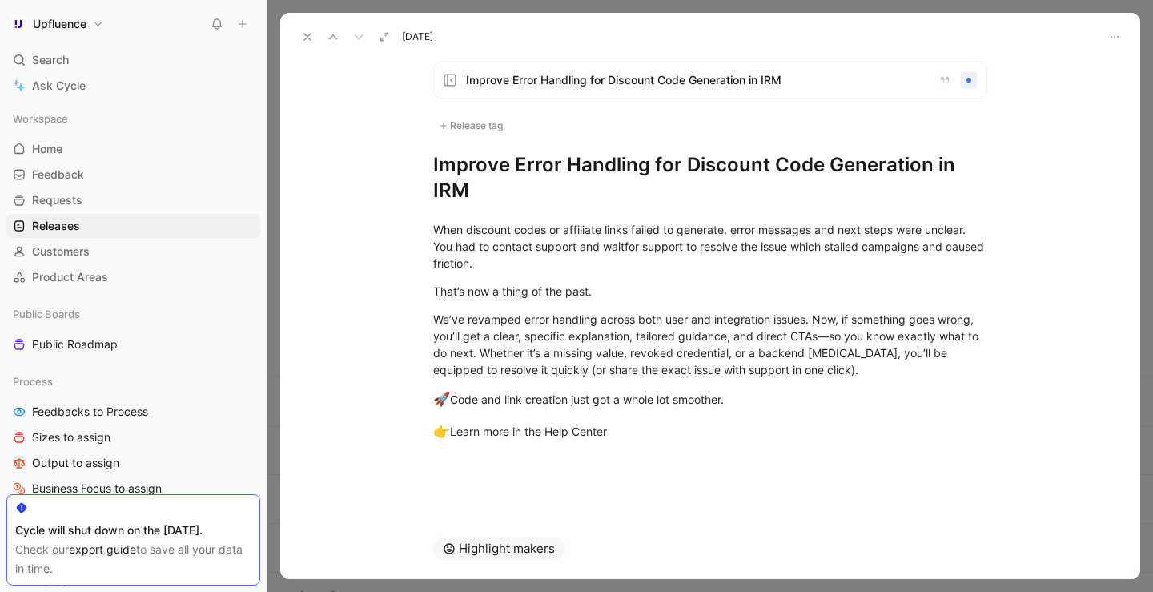
click at [570, 171] on h1 "Improve Error Handling for Discount Code Generation in IRM" at bounding box center [710, 177] width 554 height 51
click at [480, 172] on h1 "Improve Error Handling for Discount Code Generation in IRM" at bounding box center [710, 177] width 554 height 51
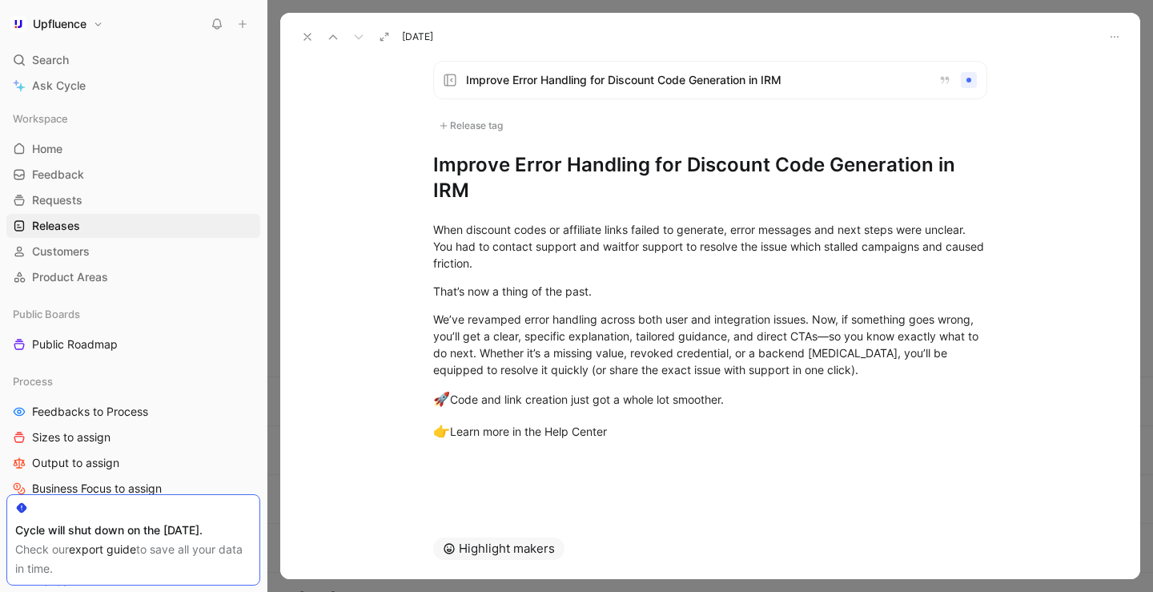
click at [480, 172] on h1 "Improve Error Handling for Discount Code Generation in IRM" at bounding box center [710, 177] width 554 height 51
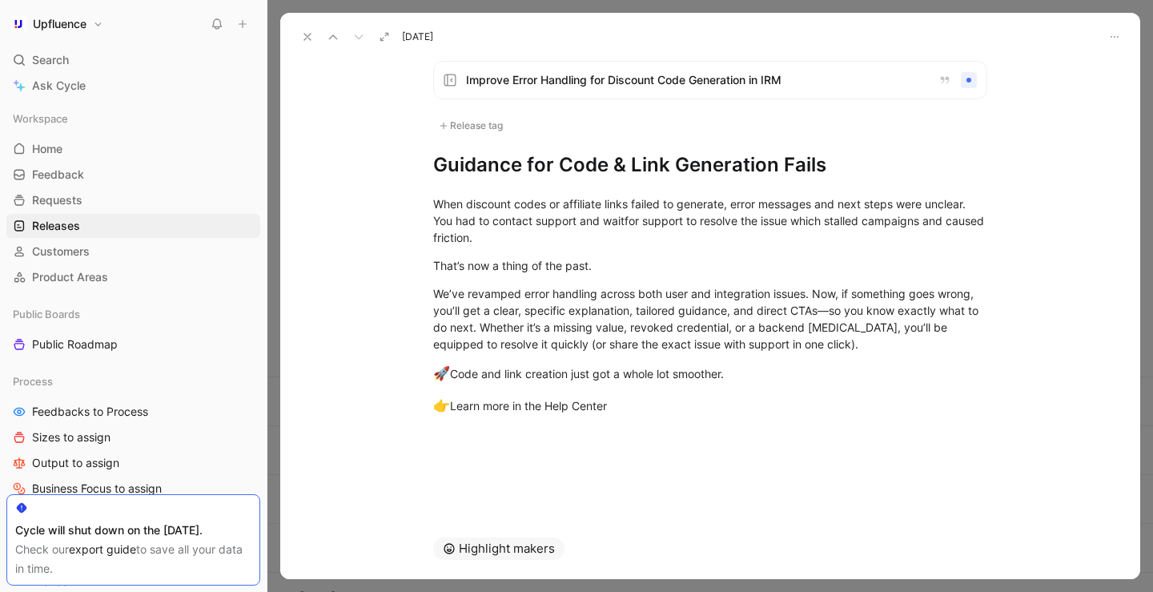
click at [435, 175] on h1 "Guidance for Code & Link Generation Fails" at bounding box center [710, 165] width 554 height 26
click at [627, 167] on h1 "Clear guidance for Code & Link Generation Fails" at bounding box center [710, 165] width 554 height 26
click at [689, 171] on h1 "Clear guidance for code & Link Generation Fails" at bounding box center [710, 165] width 554 height 26
drag, startPoint x: 814, startPoint y: 166, endPoint x: 875, endPoint y: 166, distance: 60.8
click at [875, 166] on h1 "Clear guidance for code & link generation Fails" at bounding box center [710, 165] width 554 height 26
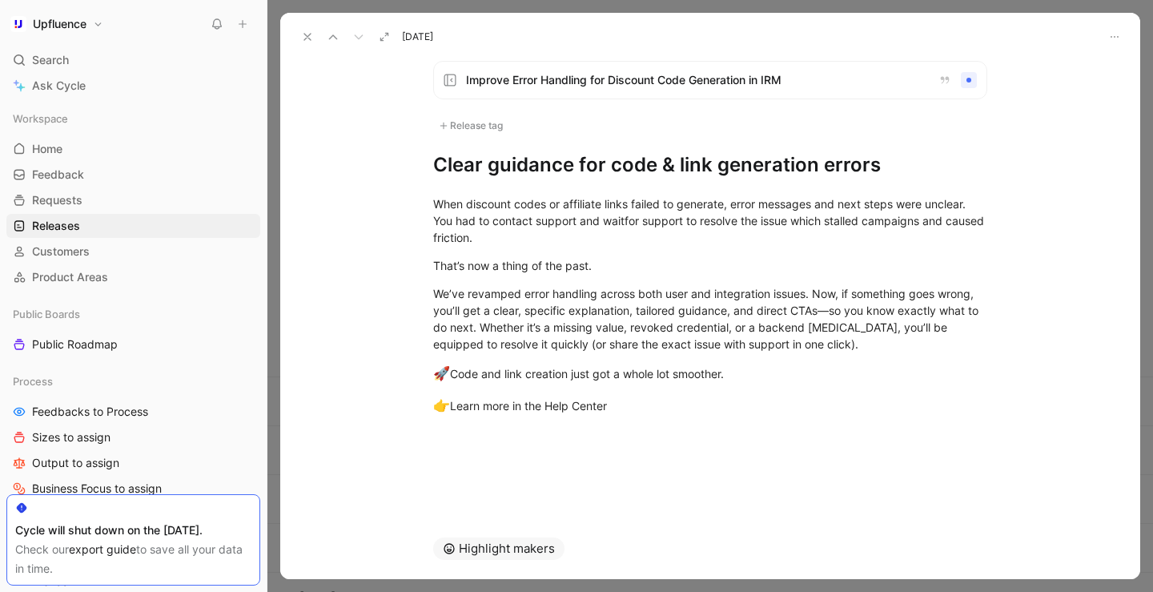
click at [568, 167] on h1 "Clear guidance for code & link generation errors" at bounding box center [710, 165] width 554 height 26
drag, startPoint x: 629, startPoint y: 166, endPoint x: 657, endPoint y: 166, distance: 28.0
click at [657, 166] on h1 "Clear guidance upon for code & link generation errors" at bounding box center [710, 165] width 554 height 26
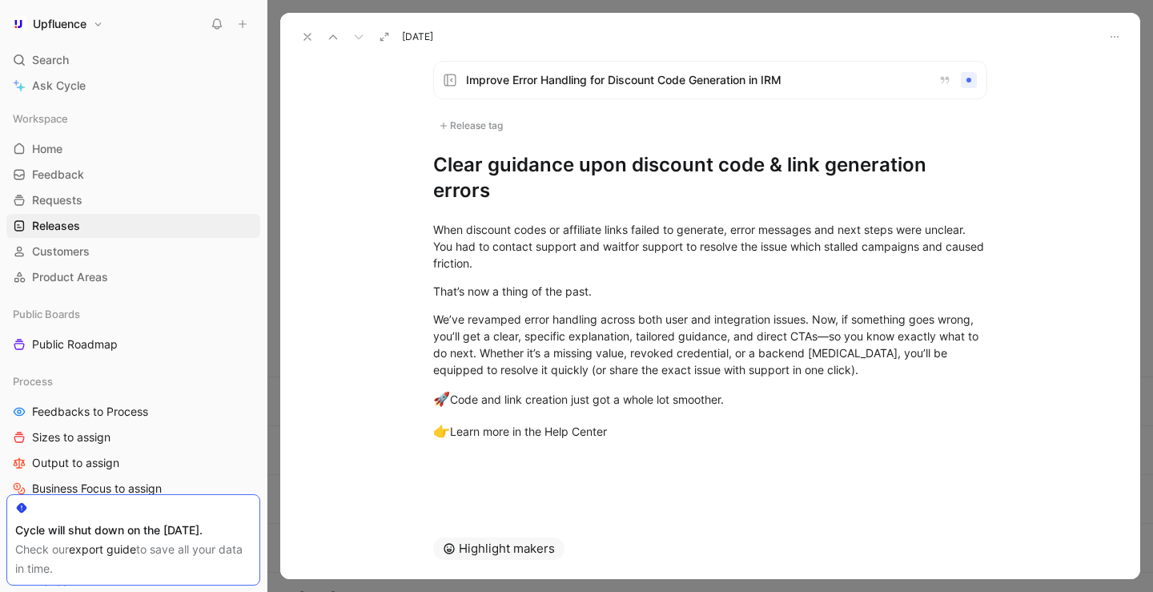
click at [994, 169] on div "Improve Error Handling for Discount Code Generation in IRM Release tag Clear gu…" at bounding box center [710, 132] width 615 height 143
click at [621, 270] on div "When discount codes or affiliate links failed to generate, error messages and n…" at bounding box center [710, 246] width 554 height 50
drag, startPoint x: 630, startPoint y: 170, endPoint x: 716, endPoint y: 170, distance: 85.7
click at [716, 170] on h1 "Clear guidance upon discount code & link generation errors 🛠️" at bounding box center [710, 177] width 554 height 51
click at [489, 122] on div "Release tag" at bounding box center [470, 125] width 75 height 19
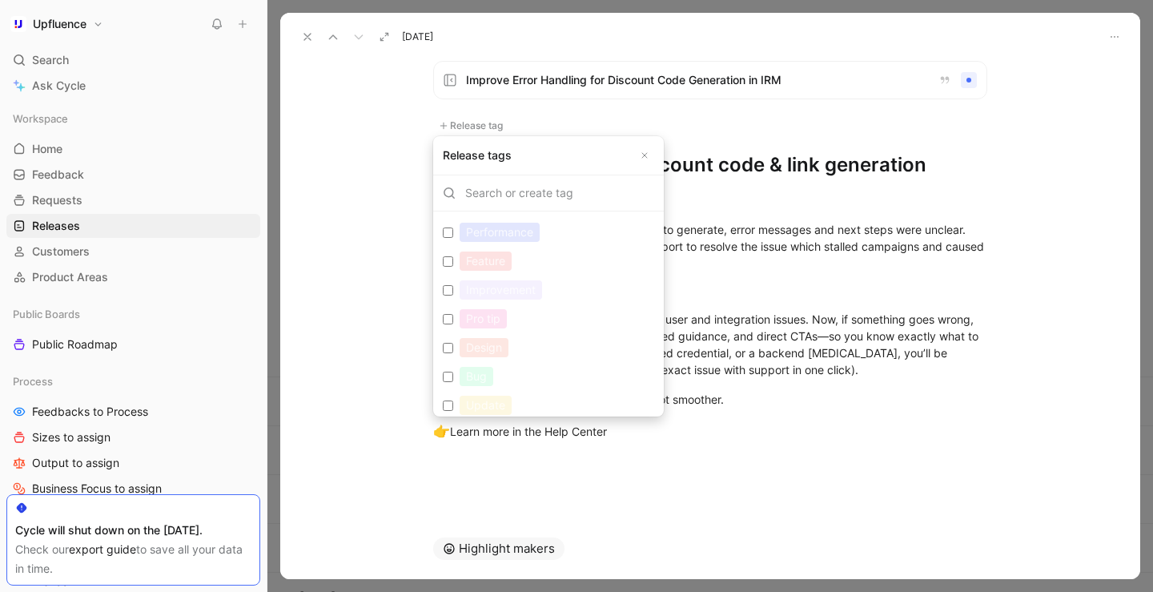
click at [488, 290] on div "Improvement" at bounding box center [501, 289] width 82 height 19
click at [453, 290] on input "Improvement Edit" at bounding box center [448, 290] width 10 height 10
checkbox input "true"
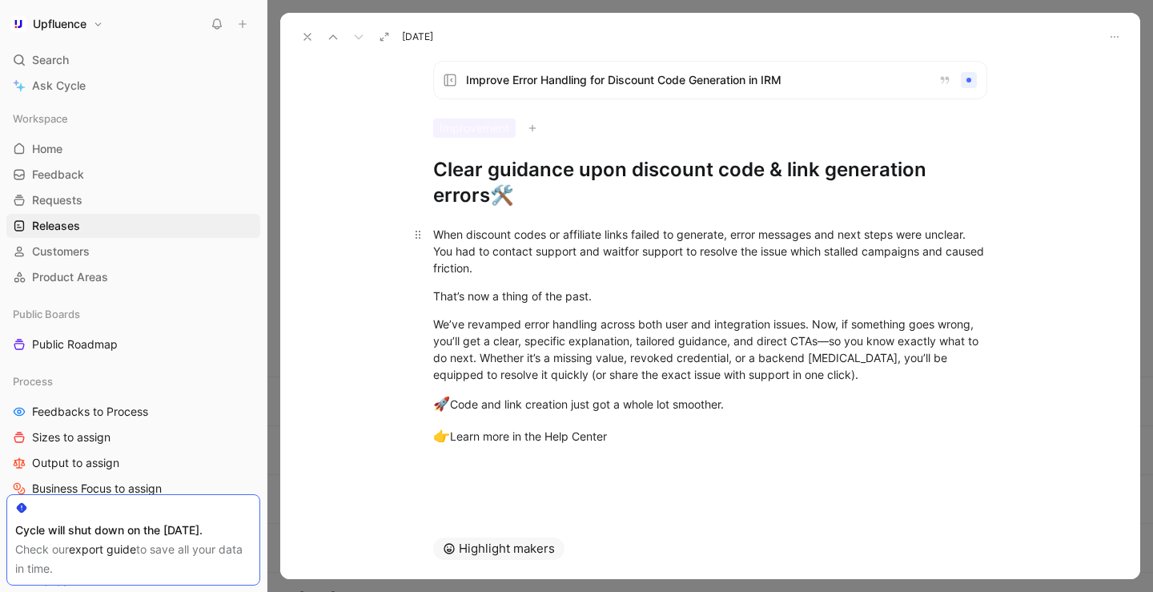
click at [535, 259] on div "When discount codes or affiliate links failed to generate, error messages and n…" at bounding box center [710, 251] width 554 height 50
click at [628, 254] on div "When discount codes or affiliate links failed to generate, error messages and n…" at bounding box center [710, 251] width 554 height 50
click at [627, 254] on div "When discount codes or affiliate links failed to generate, error messages and n…" at bounding box center [710, 251] width 554 height 50
click at [578, 264] on div "When discount codes or affiliate links failed to generate, error messages and n…" at bounding box center [710, 251] width 554 height 50
drag, startPoint x: 930, startPoint y: 249, endPoint x: 508, endPoint y: 272, distance: 422.6
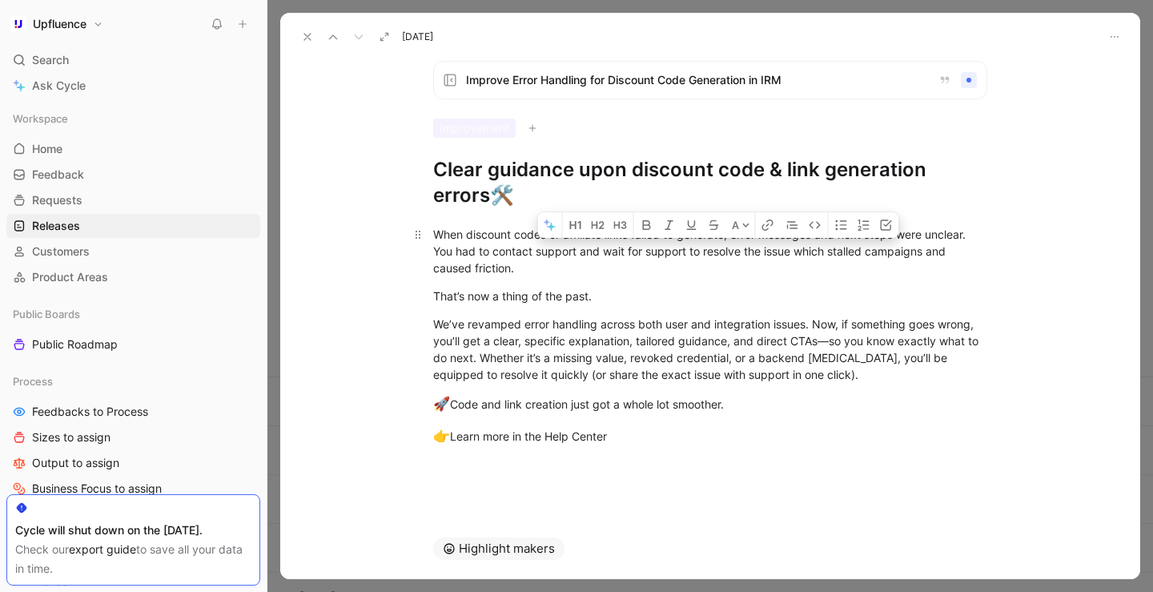
click at [508, 272] on div "When discount codes or affiliate links failed to generate, error messages and n…" at bounding box center [710, 251] width 554 height 50
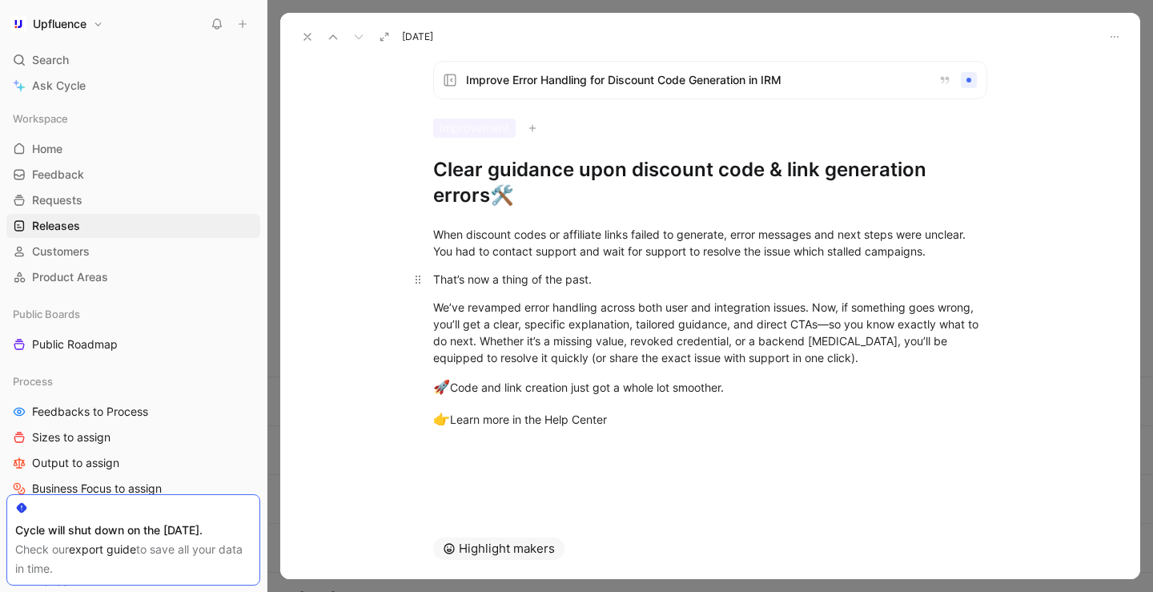
click at [606, 276] on div "That’s now a thing of the past." at bounding box center [710, 279] width 554 height 17
click at [599, 279] on div "That’s now a thing of the past." at bounding box center [710, 279] width 554 height 17
click at [543, 275] on div "That’s now a thing of the past." at bounding box center [710, 279] width 554 height 17
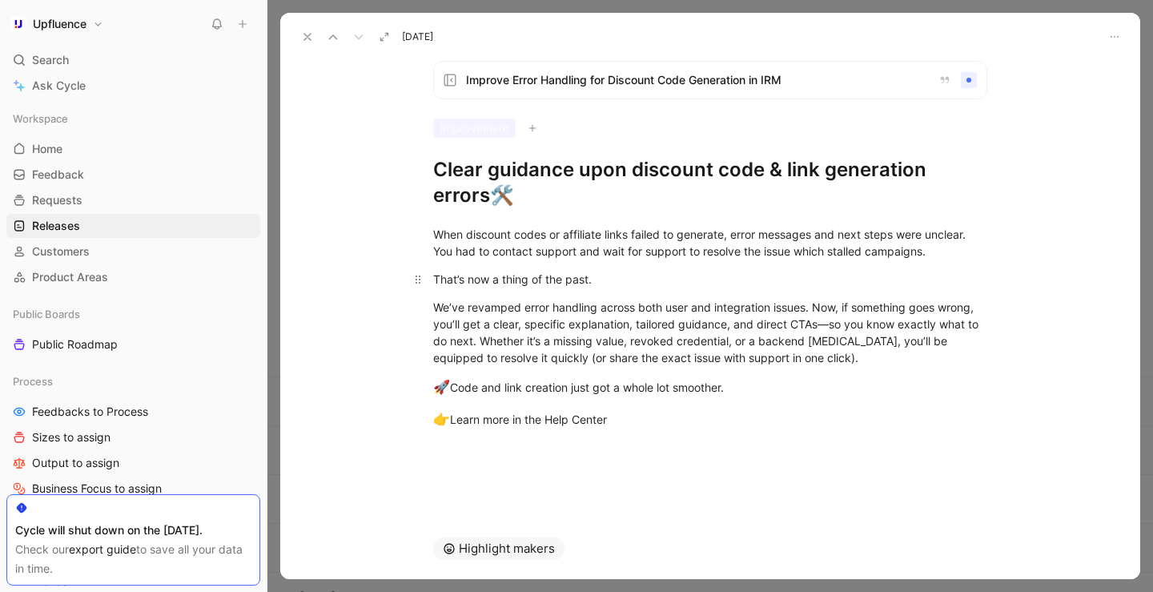
click at [543, 275] on div "That’s now a thing of the past." at bounding box center [710, 279] width 554 height 17
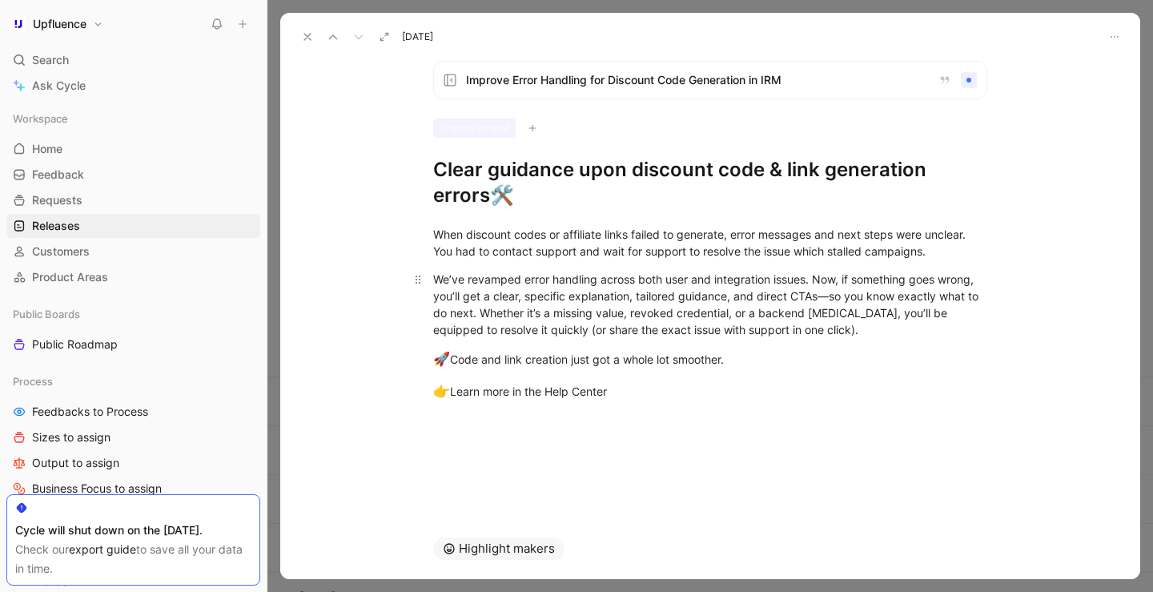
click at [600, 278] on div "We’ve revamped error handling across both user and integration issues. Now, if …" at bounding box center [710, 304] width 554 height 67
drag, startPoint x: 600, startPoint y: 278, endPoint x: 809, endPoint y: 279, distance: 209.0
click at [809, 279] on div "We’ve revamped error handling across both user and integration issues. Now, if …" at bounding box center [710, 304] width 554 height 67
click at [730, 328] on div "We’ve revamped error handling. Now, if something goes wrong, you’ll get a clear…" at bounding box center [710, 304] width 554 height 67
click at [619, 326] on div "We’ve revamped error handling. Now, if something goes wrong, you’ll get a clear…" at bounding box center [710, 304] width 554 height 67
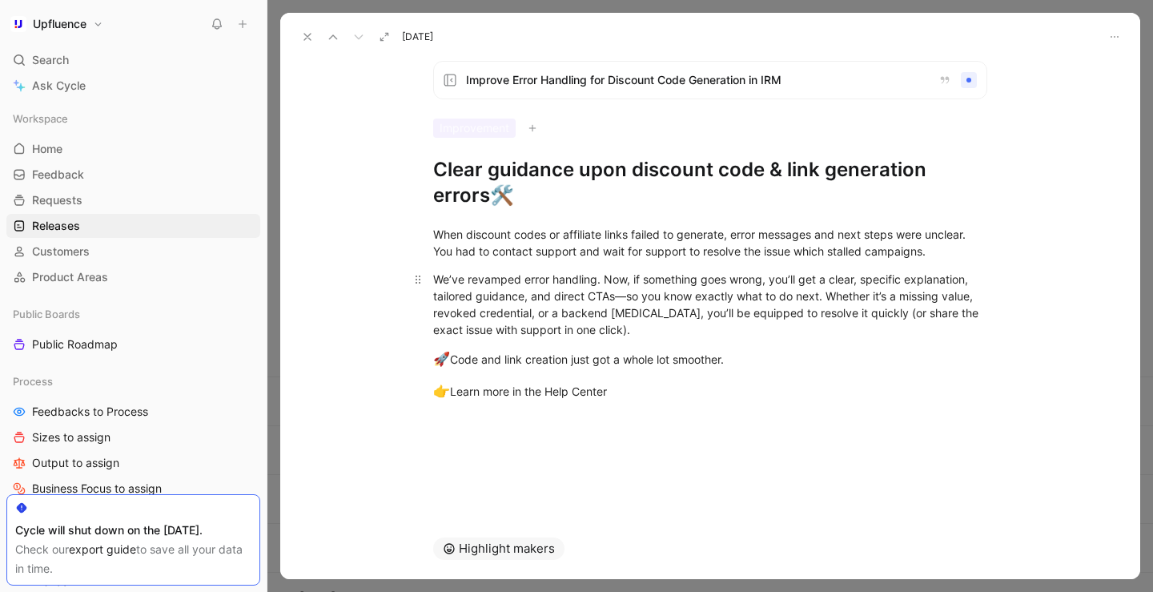
click at [625, 297] on div "We’ve revamped error handling. Now, if something goes wrong, you’ll get a clear…" at bounding box center [710, 304] width 554 height 67
click at [894, 234] on div "When discount codes or affiliate links failed to generate, error messages and n…" at bounding box center [710, 243] width 554 height 34
click at [789, 238] on div "When discount codes or affiliate links failed to generate, error messages and n…" at bounding box center [710, 243] width 554 height 34
click at [818, 238] on div "When discount codes or affiliate links failed to generate, error messages and n…" at bounding box center [710, 243] width 554 height 34
click at [736, 235] on div "When discount codes or affiliate links failed to generate, error messages and n…" at bounding box center [710, 243] width 554 height 34
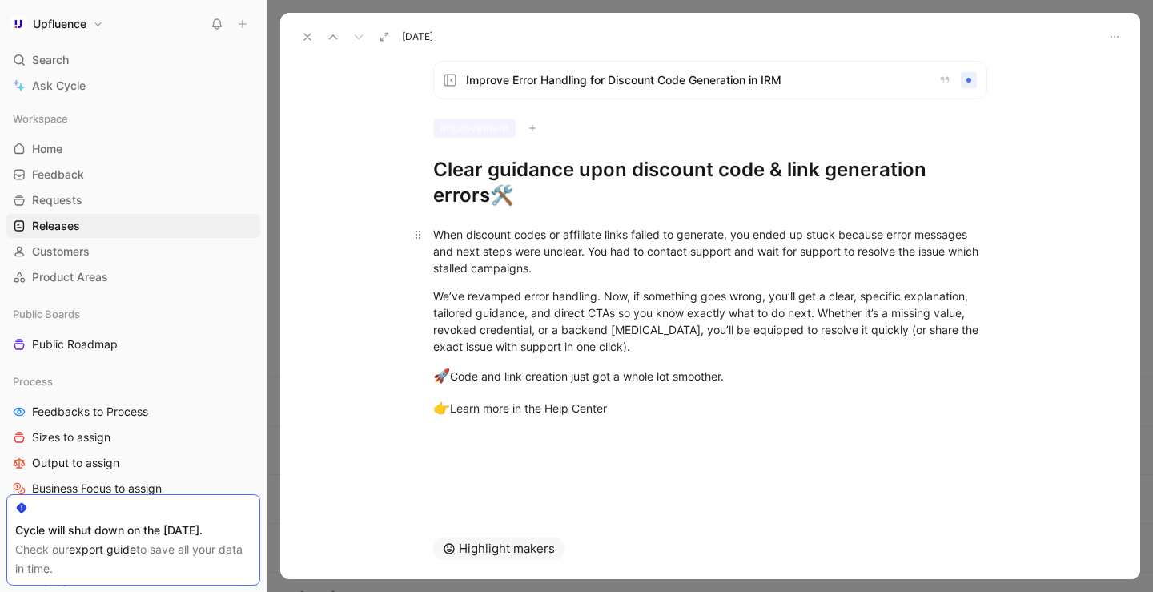
click at [691, 250] on div "When discount codes or affiliate links failed to generate, you ended up stuck b…" at bounding box center [710, 251] width 554 height 50
drag, startPoint x: 589, startPoint y: 253, endPoint x: 679, endPoint y: 262, distance: 90.1
click at [679, 262] on div "When discount codes or affiliate links failed to generate, you ended up stuck b…" at bounding box center [710, 251] width 554 height 50
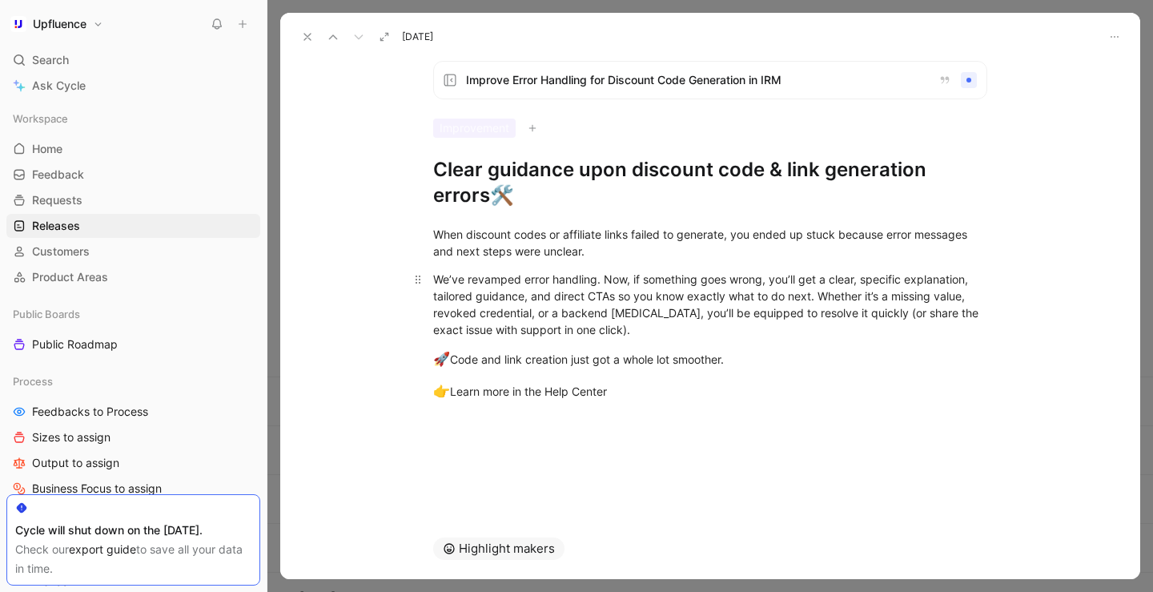
click at [564, 291] on div "We’ve revamped error handling. Now, if something goes wrong, you’ll get a clear…" at bounding box center [710, 304] width 554 height 67
click at [603, 278] on div "We’ve revamped error handling. Now, if something goes wrong, you’ll get a clear…" at bounding box center [710, 304] width 554 height 67
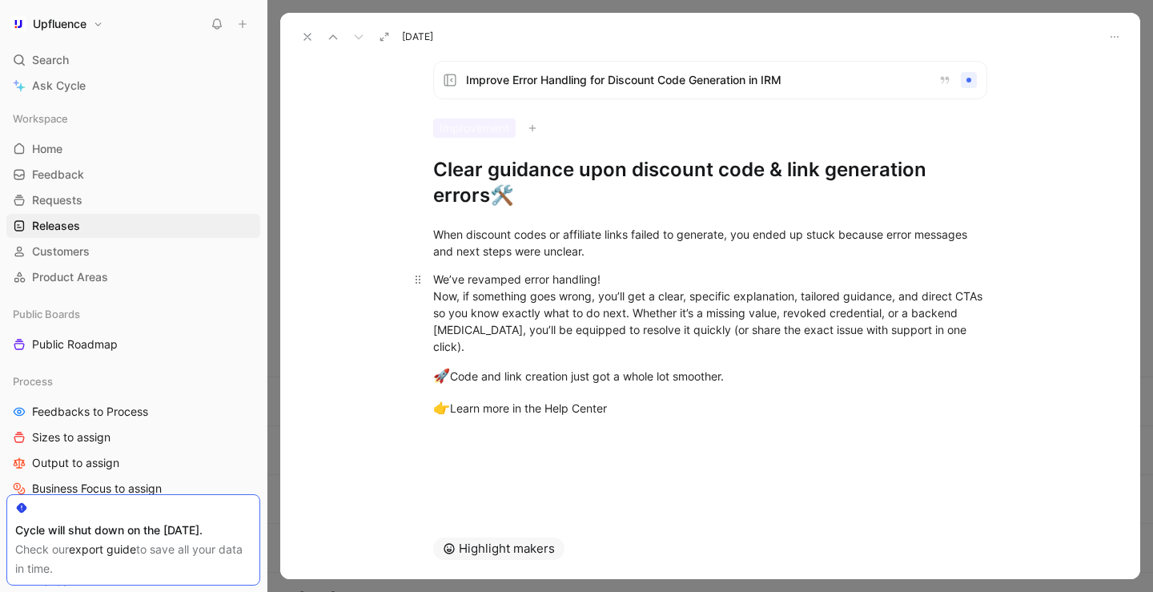
click at [841, 347] on div "We’ve revamped error handling! Now, if something goes wrong, you’ll get a clear…" at bounding box center [710, 313] width 554 height 84
drag, startPoint x: 651, startPoint y: 297, endPoint x: 685, endPoint y: 296, distance: 33.6
click at [685, 296] on div "We’ve revamped error handling! Now, if something goes wrong, you’ll get a clear…" at bounding box center [710, 313] width 554 height 84
drag, startPoint x: 662, startPoint y: 295, endPoint x: 690, endPoint y: 295, distance: 28.0
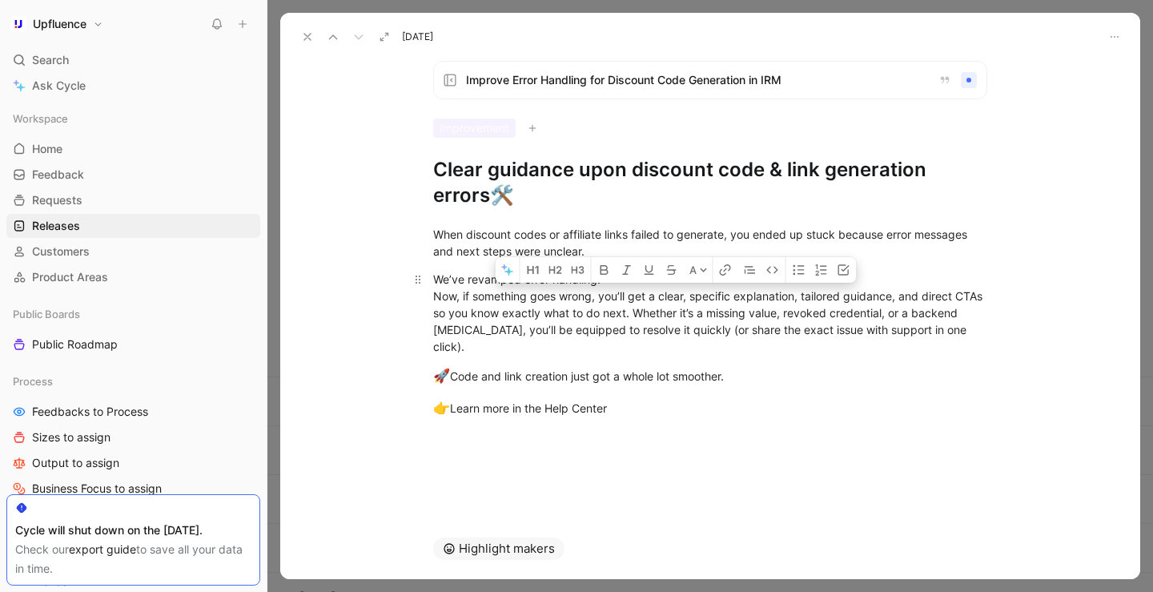
click at [690, 295] on div "We’ve revamped error handling! Now, if something goes wrong, you’ll get a clear…" at bounding box center [710, 313] width 554 height 84
click at [772, 297] on div "We’ve revamped error handling! Now, if something goes wrong, you’ll get a speci…" at bounding box center [710, 313] width 554 height 84
click at [954, 299] on div "We’ve revamped error handling! Now, if something goes wrong, you’ll get a speci…" at bounding box center [710, 313] width 554 height 84
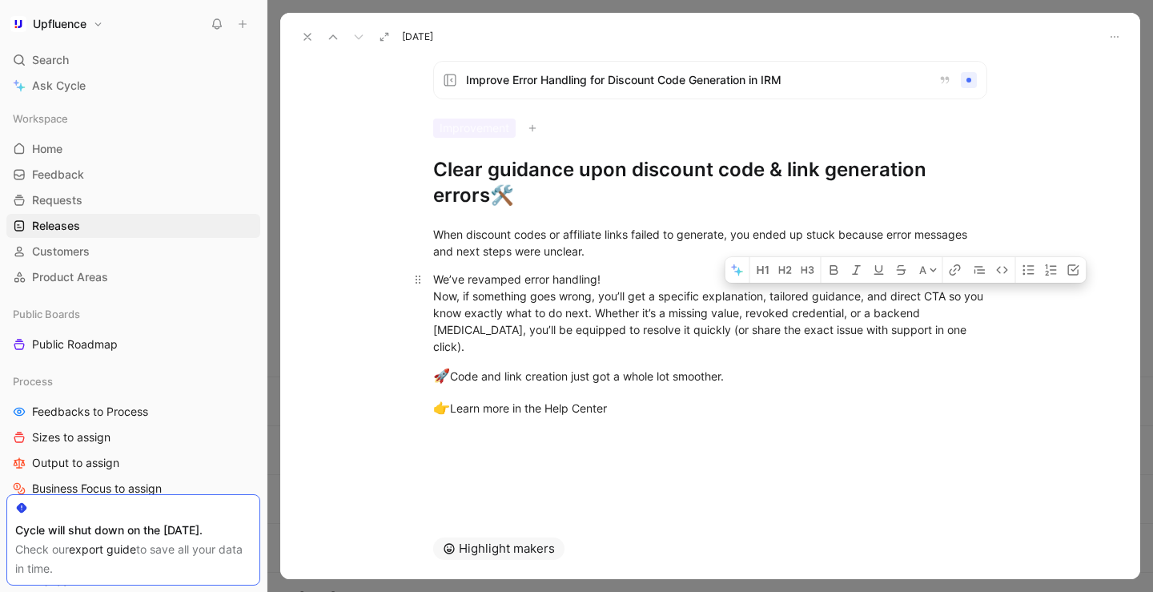
drag, startPoint x: 892, startPoint y: 296, endPoint x: 920, endPoint y: 296, distance: 28.0
click at [920, 296] on div "We’ve revamped error handling! Now, if something goes wrong, you’ll get a speci…" at bounding box center [710, 313] width 554 height 84
click at [918, 299] on div "We’ve revamped error handling! Now, if something goes wrong, you’ll get a speci…" at bounding box center [710, 313] width 554 height 84
click at [922, 296] on div "We’ve revamped error handling! Now, if something goes wrong, you’ll get a speci…" at bounding box center [710, 313] width 554 height 84
click at [657, 312] on div "We’ve revamped error handling! Now, if something goes wrong, you’ll get a speci…" at bounding box center [710, 313] width 554 height 84
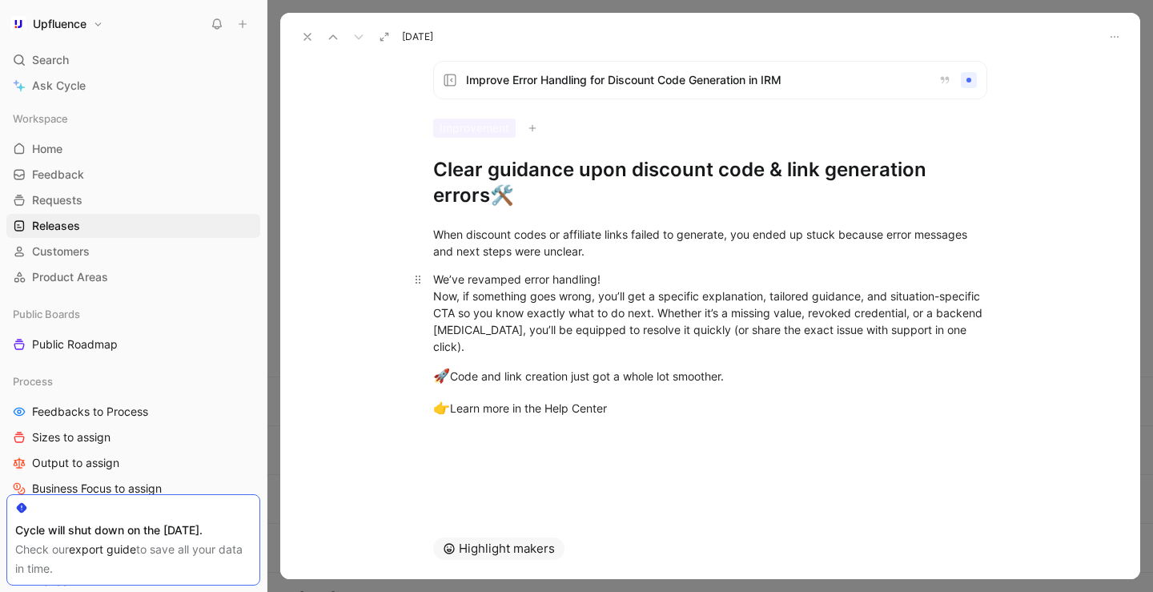
click at [698, 354] on div "We’ve revamped error handling! Now, if something goes wrong, you’ll get a speci…" at bounding box center [710, 313] width 554 height 84
click at [842, 338] on div "We’ve revamped error handling! Now, if something goes wrong, you’ll get a speci…" at bounding box center [710, 313] width 554 height 84
click at [583, 347] on div "We’ve revamped error handling! Now, if something goes wrong, you’ll get a speci…" at bounding box center [710, 313] width 554 height 84
click at [449, 380] on div "🚀 Code and link creation just got a whole lot smoother." at bounding box center [710, 376] width 554 height 21
click at [459, 376] on div "🚀 Code and link creation just got a whole lot smoother." at bounding box center [710, 376] width 554 height 21
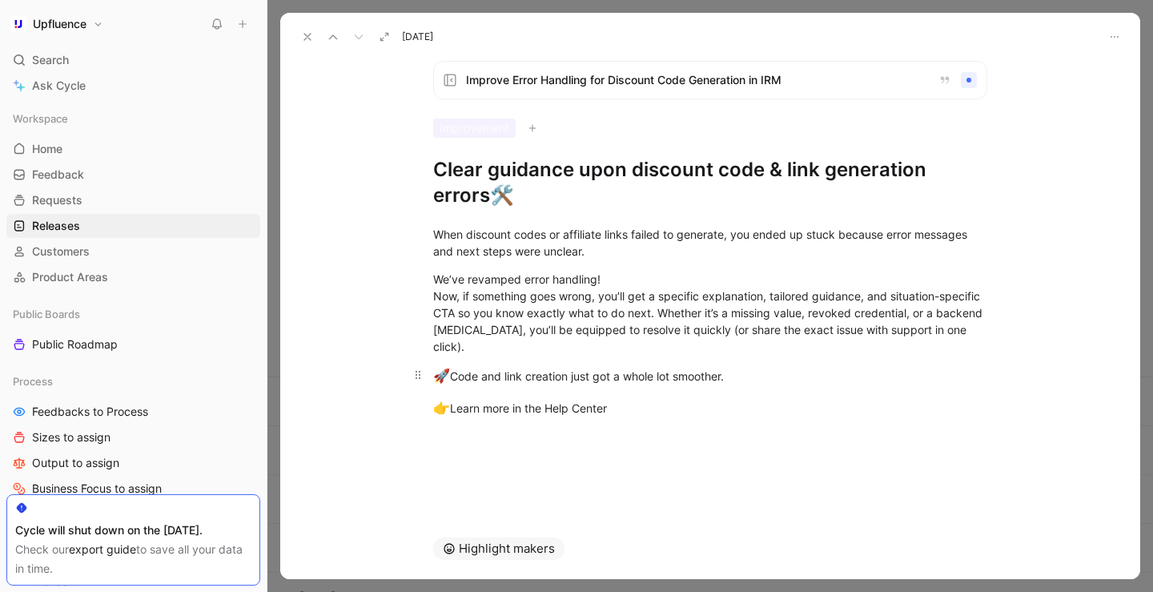
click at [459, 376] on div "🚀 Code and link creation just got a whole lot smoother." at bounding box center [710, 376] width 554 height 21
click at [659, 315] on div "We’ve revamped error handling! Now, if something goes wrong, you’ll get a speci…" at bounding box center [710, 313] width 554 height 84
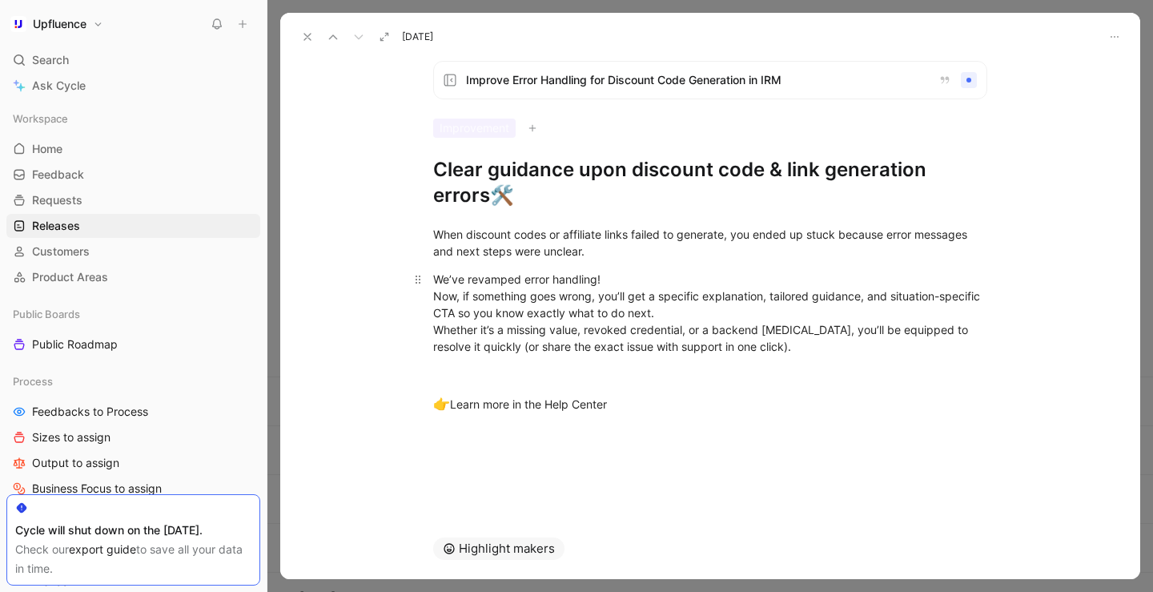
click at [653, 279] on div "We’ve revamped error handling! Now, if something goes wrong, you’ll get a speci…" at bounding box center [710, 313] width 554 height 84
click at [722, 314] on div "We’ve revamped error handling: Now, if something goes wrong, you’ll get a speci…" at bounding box center [710, 313] width 554 height 84
click at [435, 299] on div "We’ve revamped error handling: Now, if something goes wrong, you’ll get a speci…" at bounding box center [710, 313] width 554 height 84
click at [695, 311] on div "We’ve revamped error handling: Now, if something goes wrong, you’ll get a speci…" at bounding box center [710, 313] width 554 height 84
click at [829, 354] on div "We’ve revamped error handling: Now, if something goes wrong, you’ll get a speci…" at bounding box center [710, 313] width 554 height 84
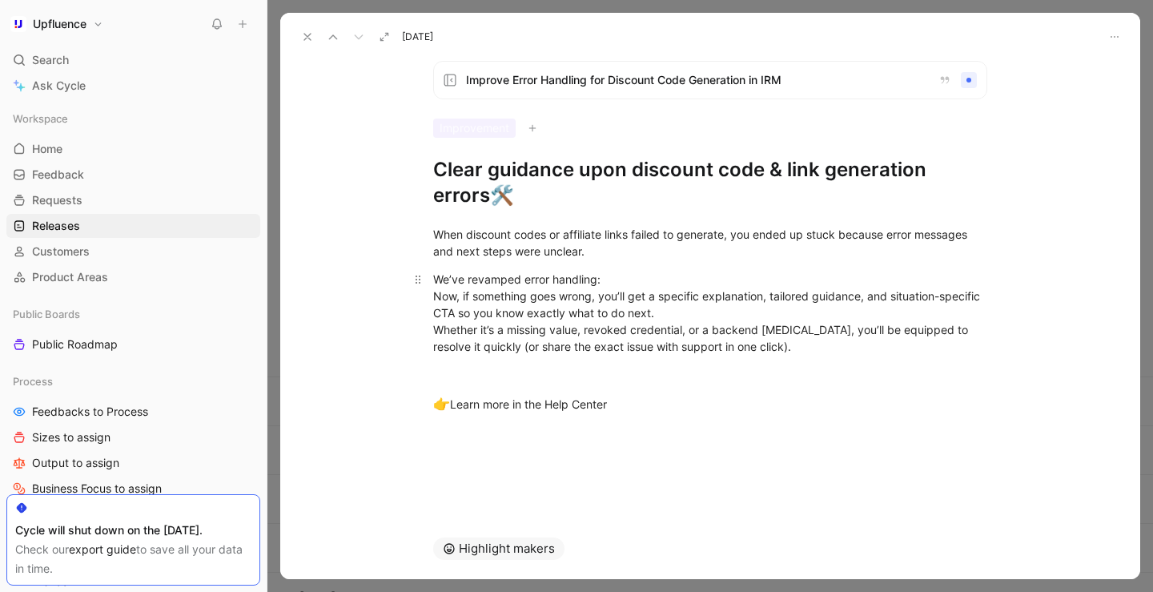
click at [690, 358] on p "We’ve revamped error handling: Now, if something goes wrong, you’ll get a speci…" at bounding box center [710, 313] width 615 height 94
click at [609, 367] on div at bounding box center [710, 374] width 554 height 17
click at [782, 354] on div "We’ve revamped error handling: Now, if something goes wrong, you’ll get a speci…" at bounding box center [710, 313] width 554 height 84
click at [621, 373] on div at bounding box center [710, 374] width 554 height 17
click at [568, 439] on div "Improve Error Handling for Discount Code Generation in IRM Improvement Clear gu…" at bounding box center [710, 283] width 860 height 470
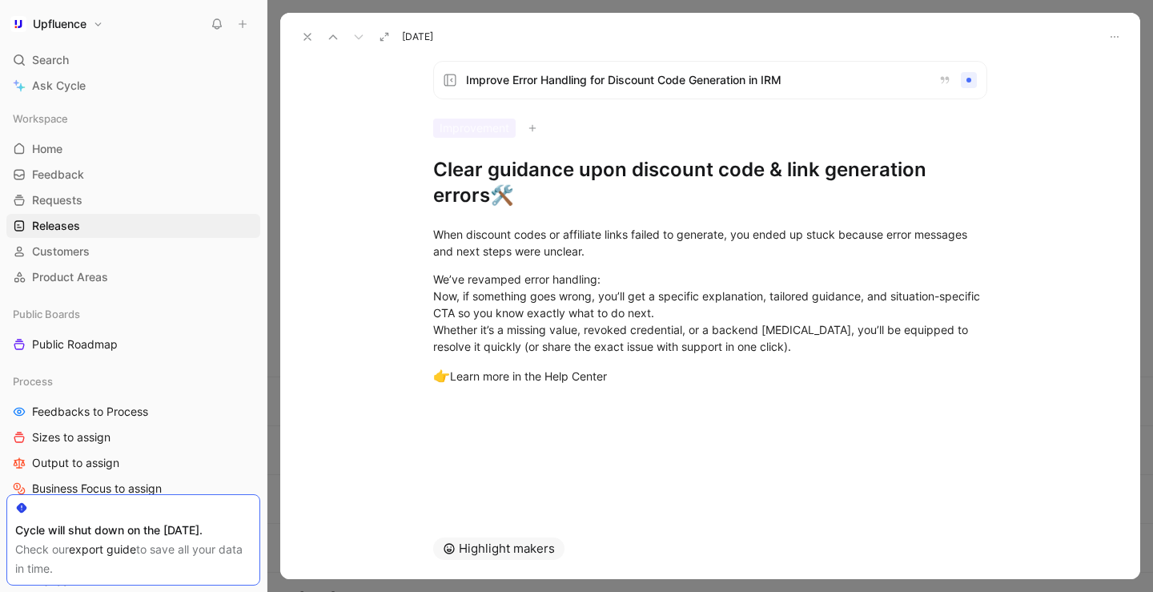
click at [559, 401] on div "When discount codes or affiliate links failed to generate, you ended up stuck b…" at bounding box center [710, 306] width 860 height 196
click at [801, 351] on div "We’ve revamped error handling: Now, if something goes wrong, you’ll get a speci…" at bounding box center [710, 313] width 554 height 84
click at [311, 40] on use at bounding box center [307, 37] width 6 height 6
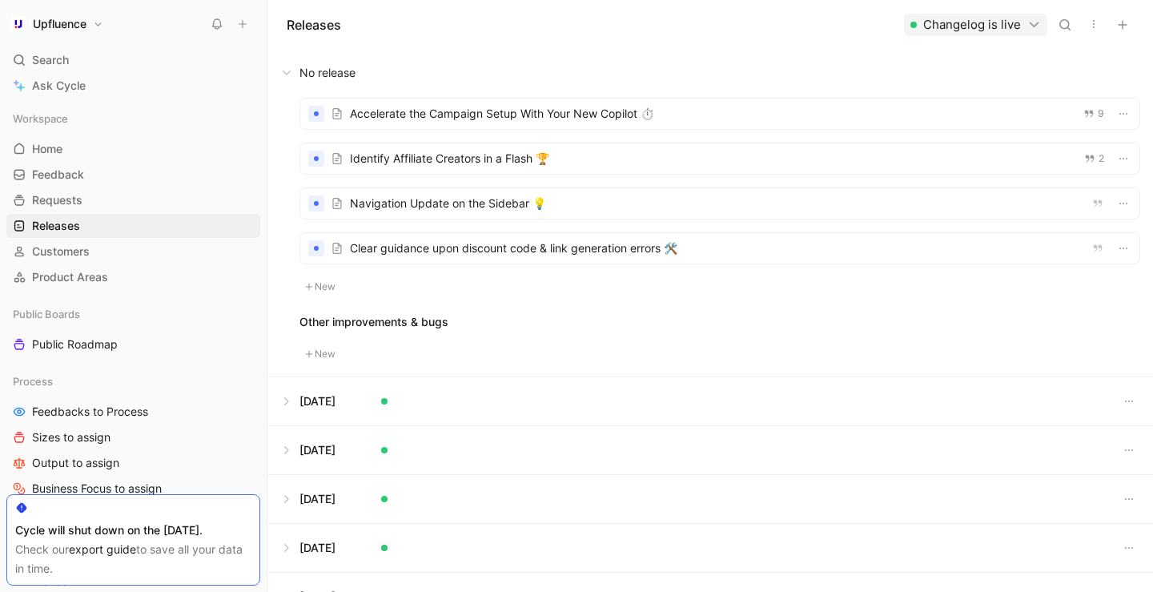
click at [510, 254] on div at bounding box center [719, 248] width 839 height 30
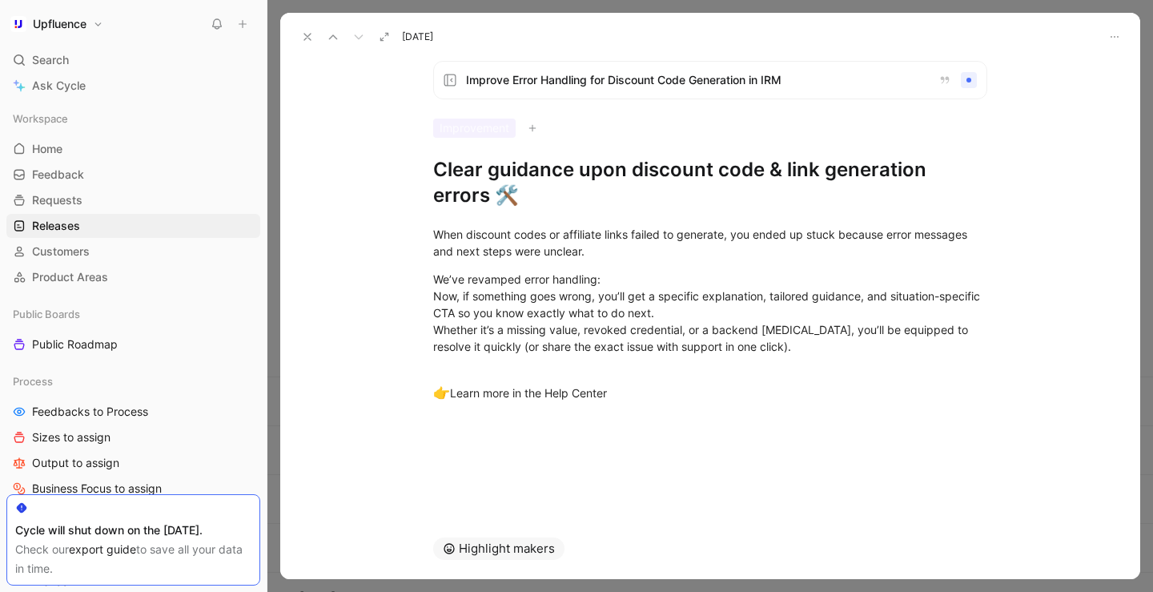
click at [304, 34] on icon at bounding box center [307, 36] width 13 height 13
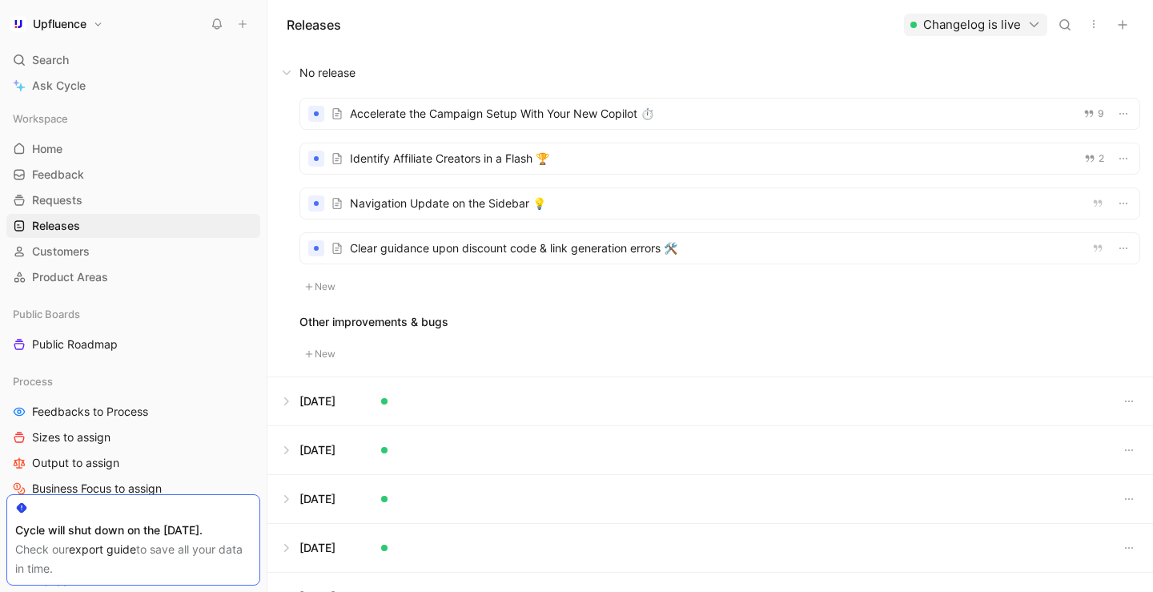
click at [454, 254] on div at bounding box center [719, 248] width 839 height 30
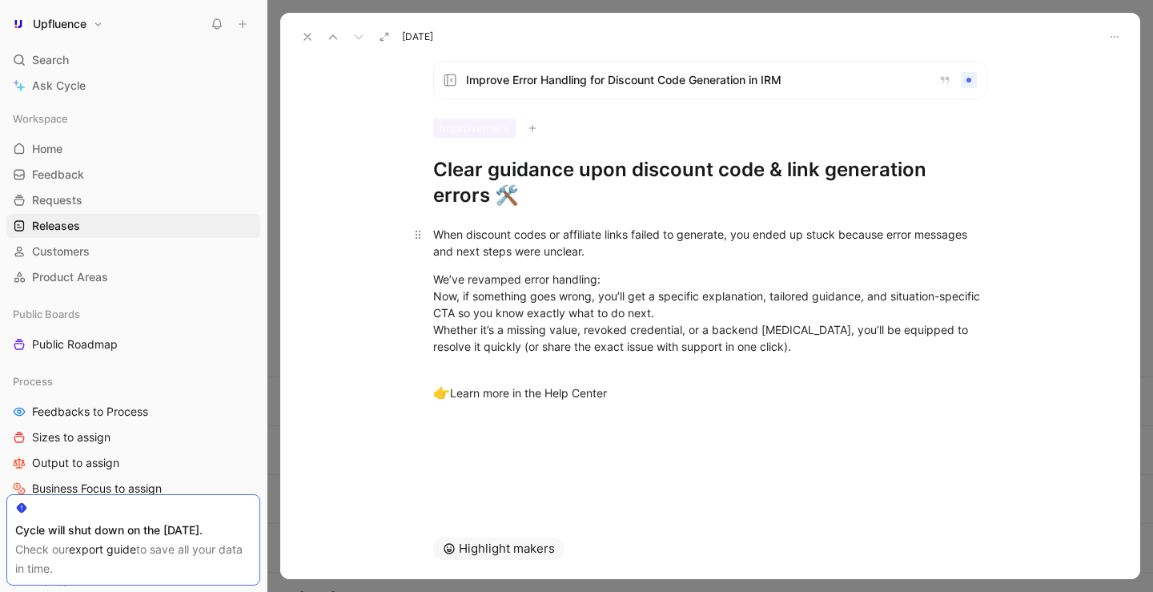
click at [659, 245] on div "When discount codes or affiliate links failed to generate, you ended up stuck b…" at bounding box center [710, 243] width 554 height 34
click at [761, 236] on div "When discount codes or affiliate links failed to generate, you ended up stuck b…" at bounding box center [710, 243] width 554 height 34
click at [757, 236] on div "When discount codes or affiliate links failed to generate, you ended up stuck b…" at bounding box center [710, 243] width 554 height 34
click at [667, 254] on div "When discount codes or affiliate links failed to generate, you ended up stuck b…" at bounding box center [710, 243] width 554 height 34
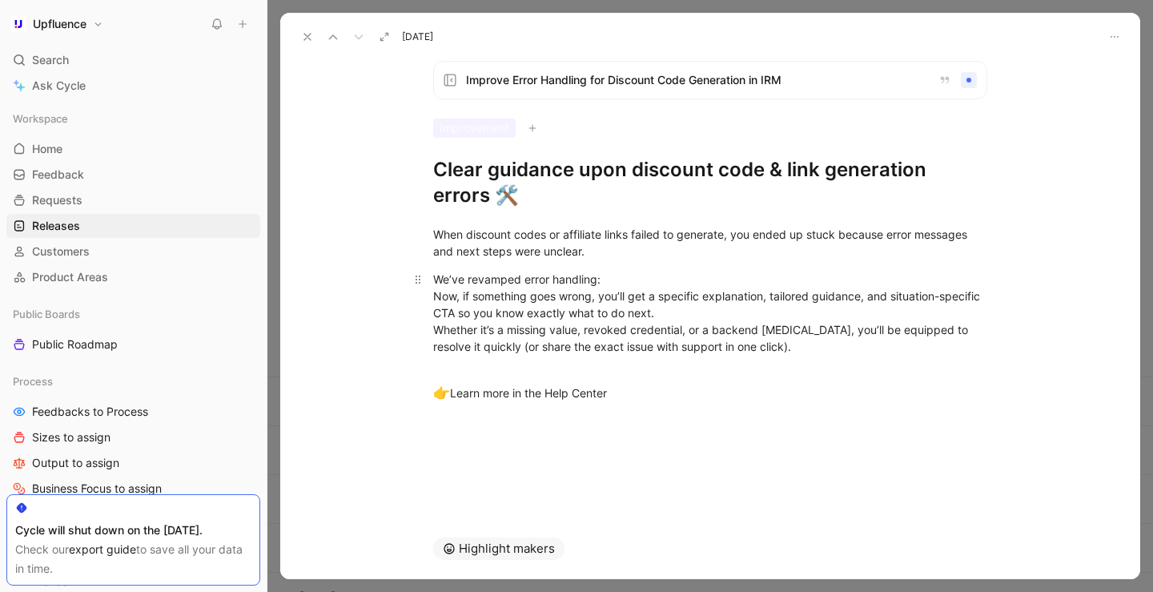
click at [596, 284] on div "We’ve revamped error handling: Now, if something goes wrong, you’ll get a speci…" at bounding box center [710, 321] width 554 height 101
click at [500, 279] on div "We’ve revamped error handling for more efficient management: Now, if something …" at bounding box center [710, 321] width 554 height 101
click at [785, 250] on div "When discount codes or affiliate links failed to generate, you ended up stuck b…" at bounding box center [710, 243] width 554 height 34
click at [778, 273] on div "We’ve revamped error handling for more efficient management: Now, if something …" at bounding box center [710, 321] width 554 height 101
click at [602, 299] on div "We’ve revamped error handling for more efficient management: Now, if something …" at bounding box center [710, 321] width 554 height 101
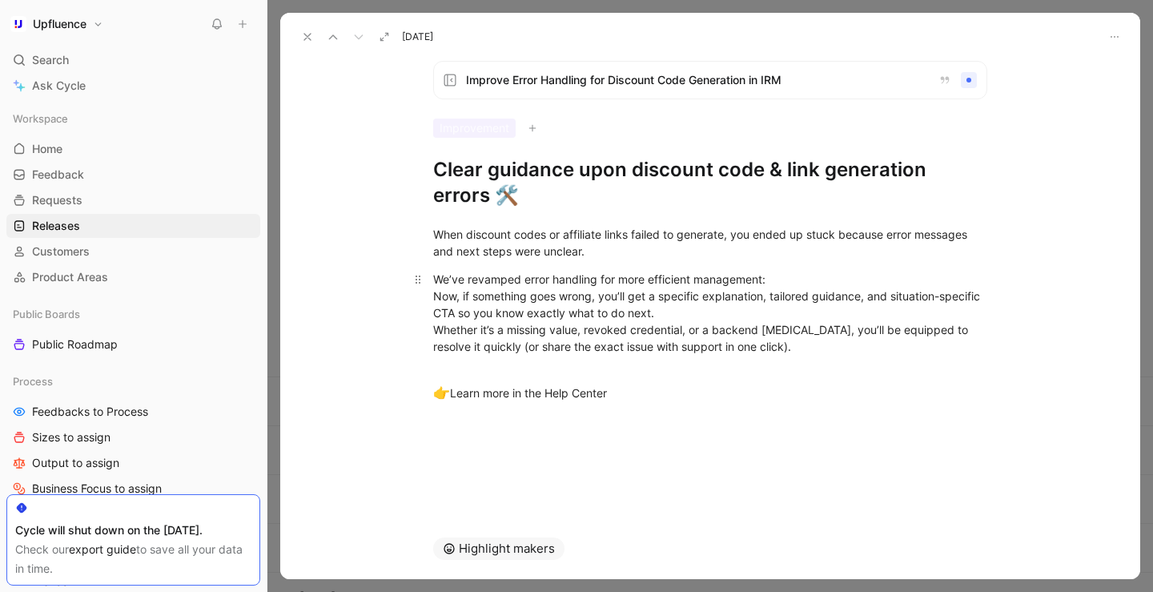
click at [716, 311] on div "We’ve revamped error handling for more efficient management: Now, if something …" at bounding box center [710, 321] width 554 height 101
click at [801, 283] on div "We’ve revamped error handling for more efficient management: Now, if something …" at bounding box center [710, 321] width 554 height 101
click at [592, 248] on div "When discount codes or affiliate links failed to generate, you ended up stuck b…" at bounding box center [710, 243] width 554 height 34
click at [708, 322] on div "We’ve revamped error handling for more efficient management: Now, if something …" at bounding box center [710, 321] width 554 height 101
click at [687, 315] on div "We’ve revamped error handling for more efficient management: Now, if something …" at bounding box center [710, 321] width 554 height 101
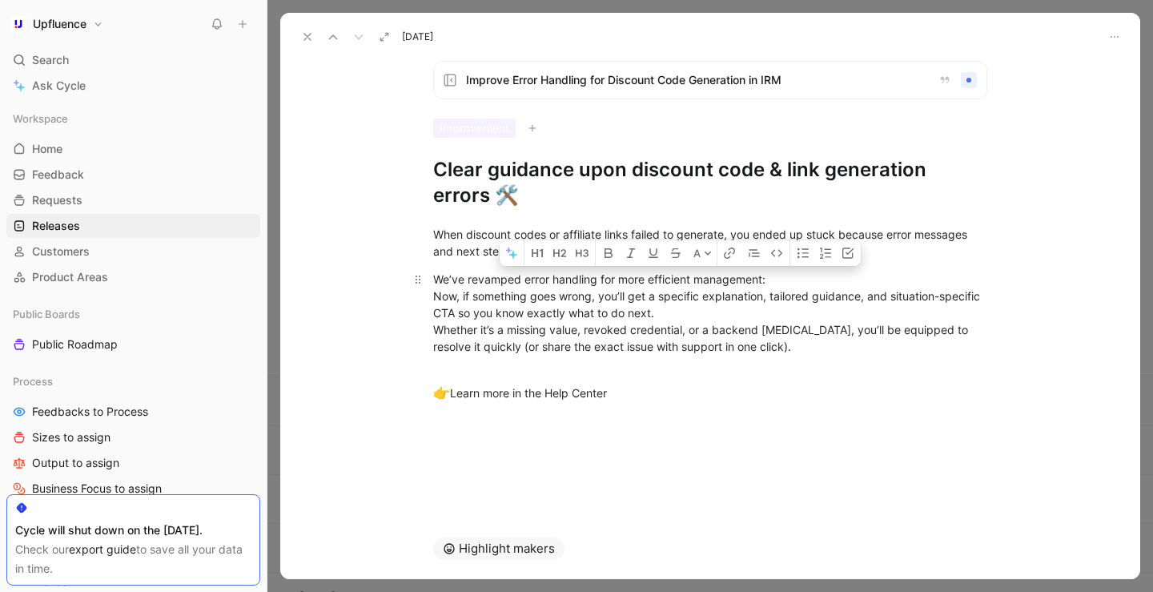
drag, startPoint x: 601, startPoint y: 278, endPoint x: 761, endPoint y: 275, distance: 160.2
click at [761, 275] on div "We’ve revamped error handling for more efficient management: Now, if something …" at bounding box center [710, 321] width 554 height 101
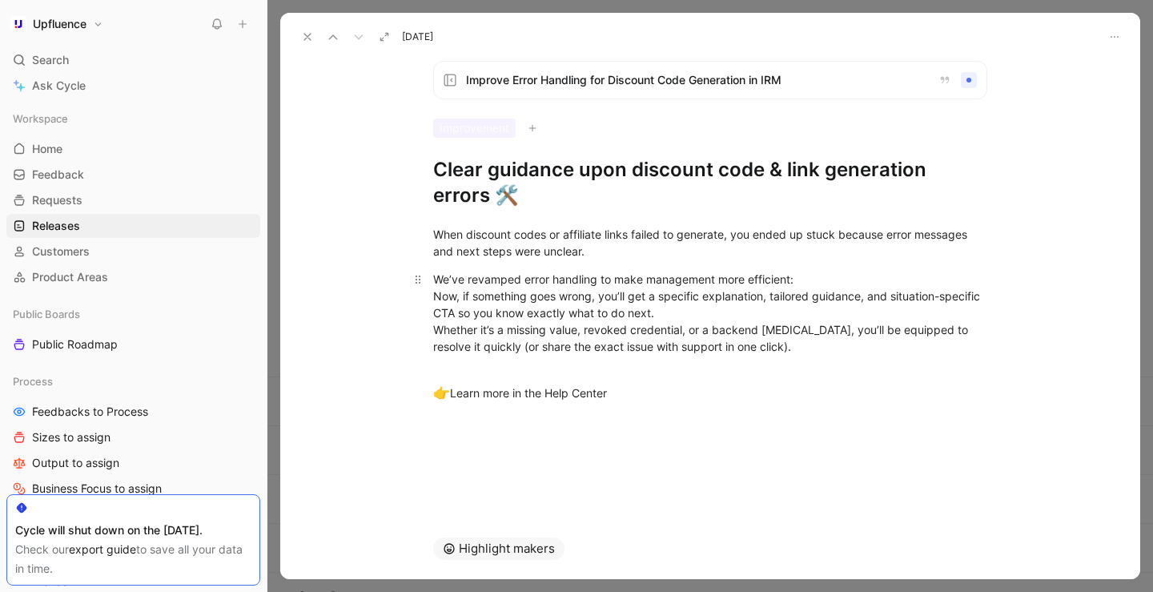
click at [641, 280] on div "We’ve revamped error handling to make management more efficient: Now, if someth…" at bounding box center [710, 321] width 554 height 101
click at [548, 279] on div "We’ve revamped error handling to make their management more efficient: Now, if …" at bounding box center [710, 321] width 554 height 101
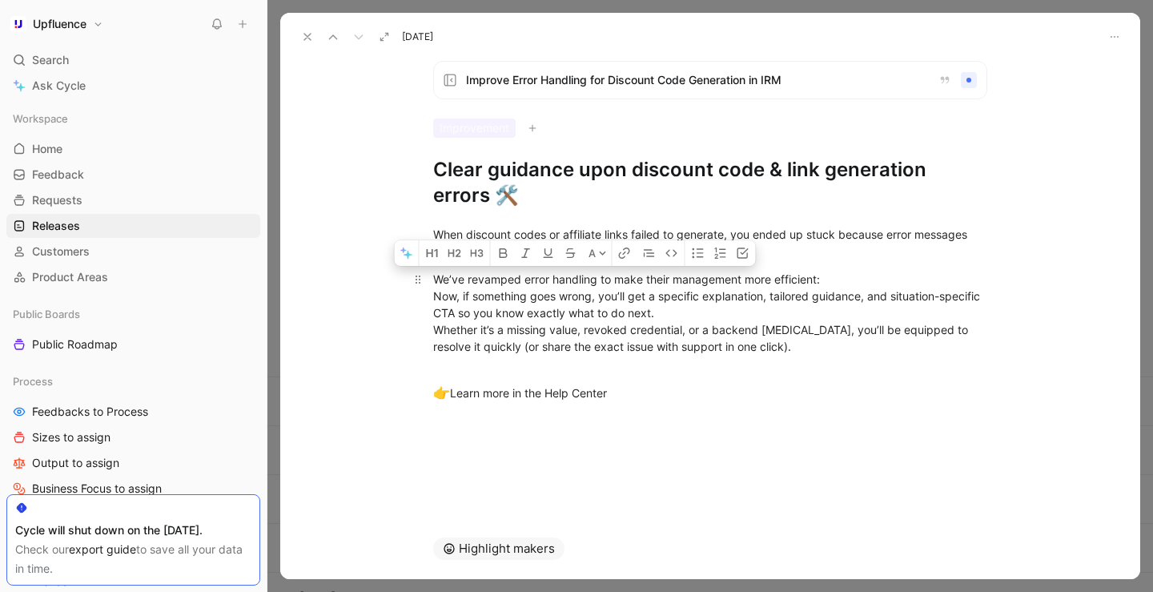
drag, startPoint x: 552, startPoint y: 279, endPoint x: 597, endPoint y: 279, distance: 45.6
click at [597, 279] on div "We’ve revamped error handling to make their management more efficient: Now, if …" at bounding box center [710, 321] width 554 height 101
drag, startPoint x: 645, startPoint y: 279, endPoint x: 770, endPoint y: 279, distance: 124.9
click at [770, 279] on div "We’ve revamped error handling to make their management more efficient: Now, if …" at bounding box center [710, 321] width 554 height 101
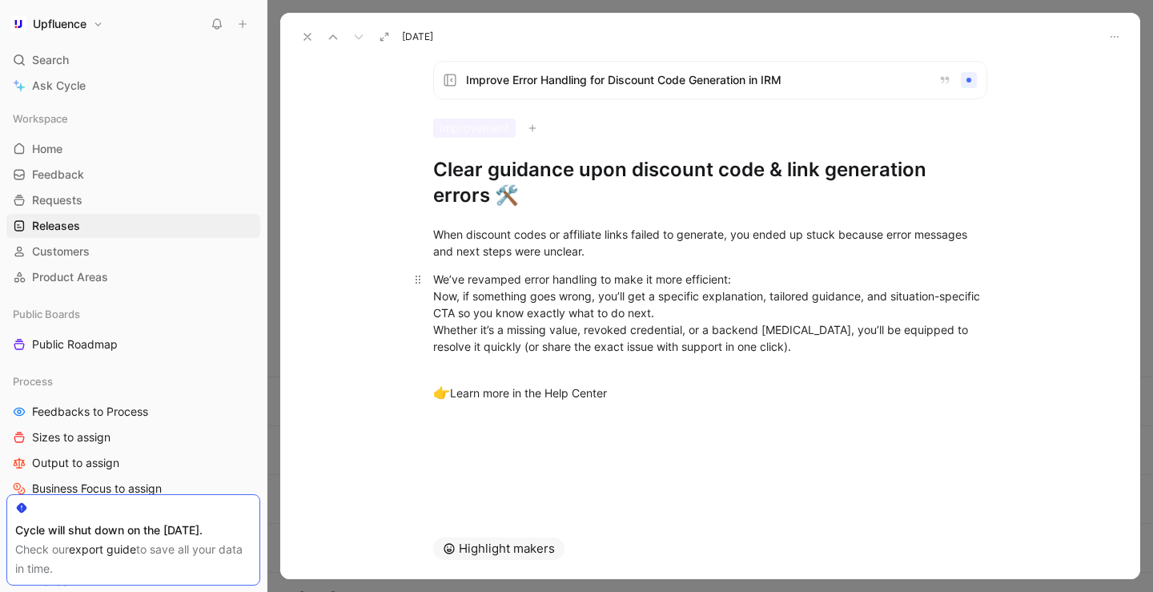
click at [678, 322] on div "We’ve revamped error handling to make it more efficient: Now, if something goes…" at bounding box center [710, 321] width 554 height 101
click at [685, 307] on div "We’ve revamped error handling to make it more efficient: Now, if something goes…" at bounding box center [710, 321] width 554 height 101
click at [762, 344] on div "We’ve revamped error handling to make it more efficient: Now, if something goes…" at bounding box center [710, 321] width 554 height 101
click at [591, 296] on div "We’ve revamped error handling to make it more efficient: Now, if something goes…" at bounding box center [710, 321] width 554 height 101
click at [305, 35] on use at bounding box center [307, 37] width 6 height 6
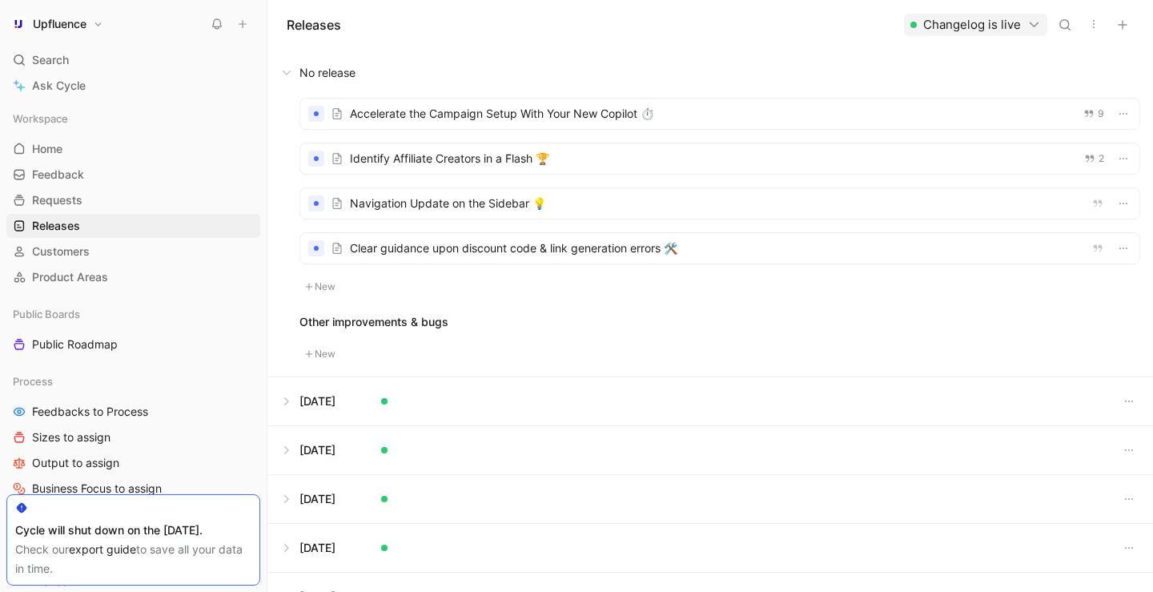
click at [435, 259] on div at bounding box center [719, 248] width 839 height 30
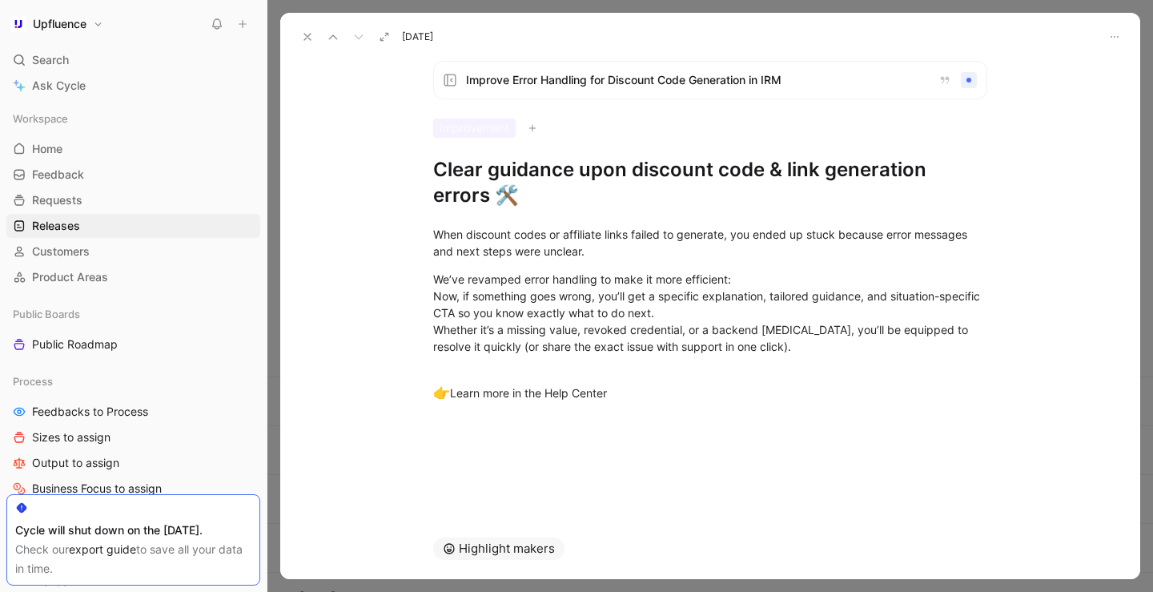
drag, startPoint x: 487, startPoint y: 188, endPoint x: 432, endPoint y: 175, distance: 55.9
click at [432, 175] on div "Improve Error Handling for Discount Code Generation in IRM Improvement Clear gu…" at bounding box center [710, 134] width 615 height 147
copy h1 "Clear guidance upon discount code & link generation errors"
